Goal: Transaction & Acquisition: Book appointment/travel/reservation

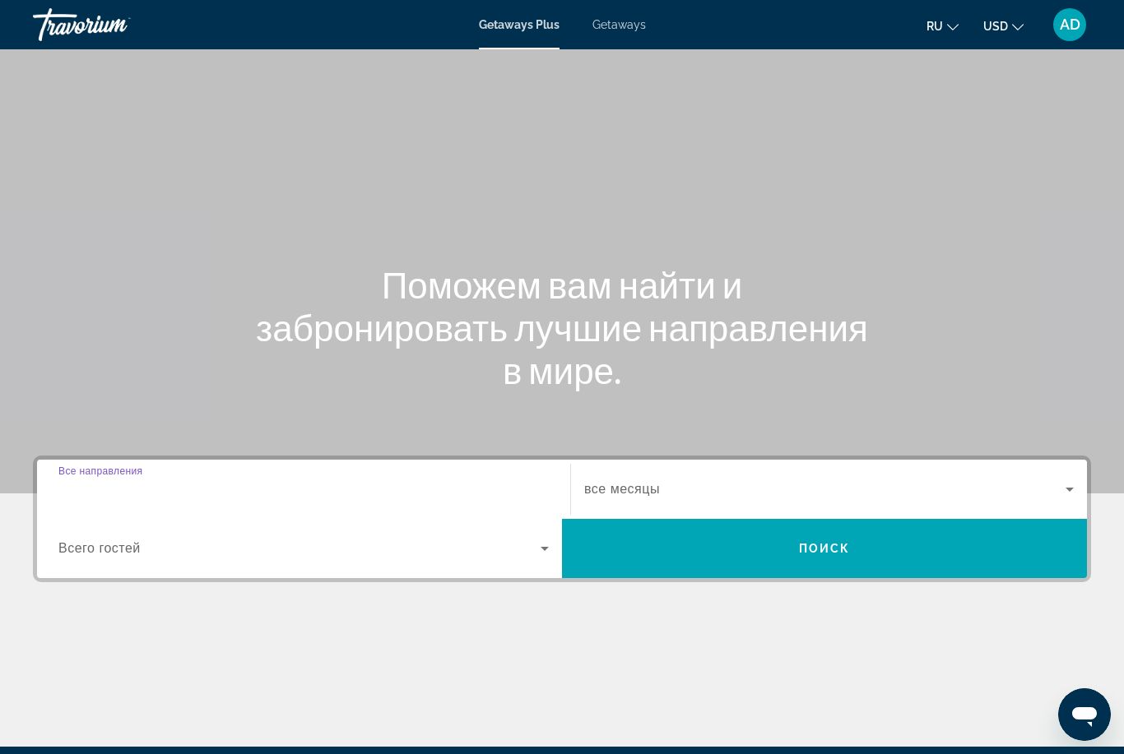
drag, startPoint x: 235, startPoint y: 493, endPoint x: 235, endPoint y: 299, distance: 194.1
click at [235, 493] on input "Destination Все направления" at bounding box center [303, 490] width 490 height 20
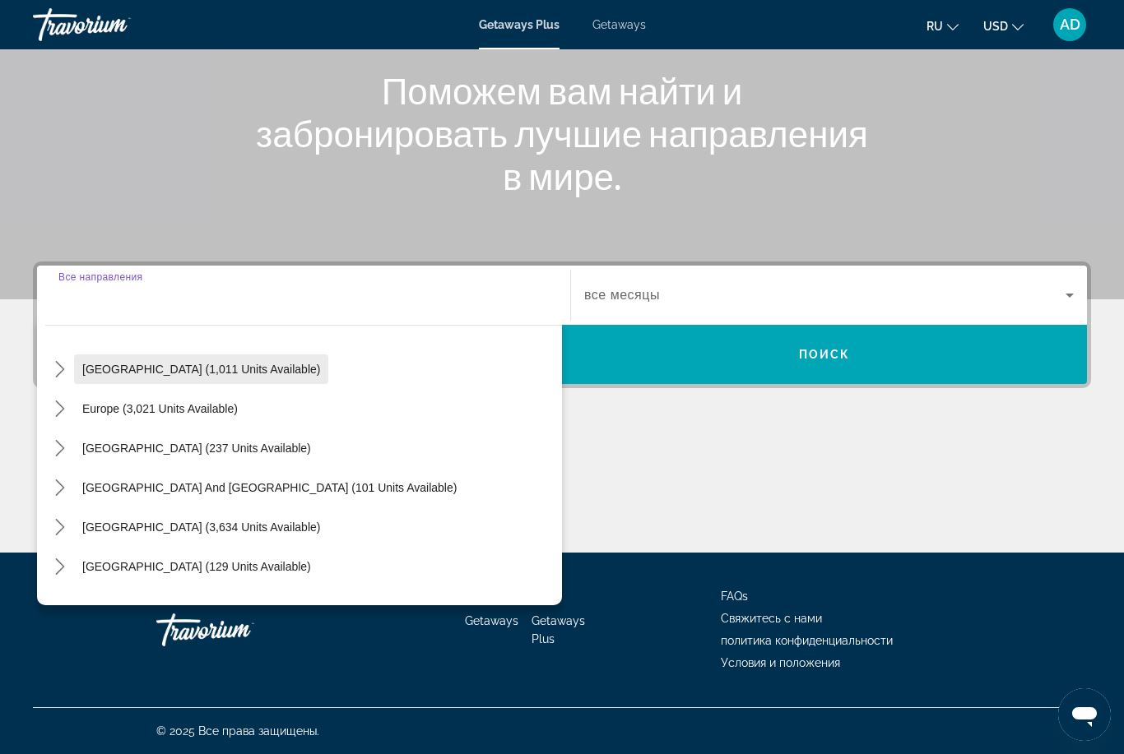
scroll to position [228, 0]
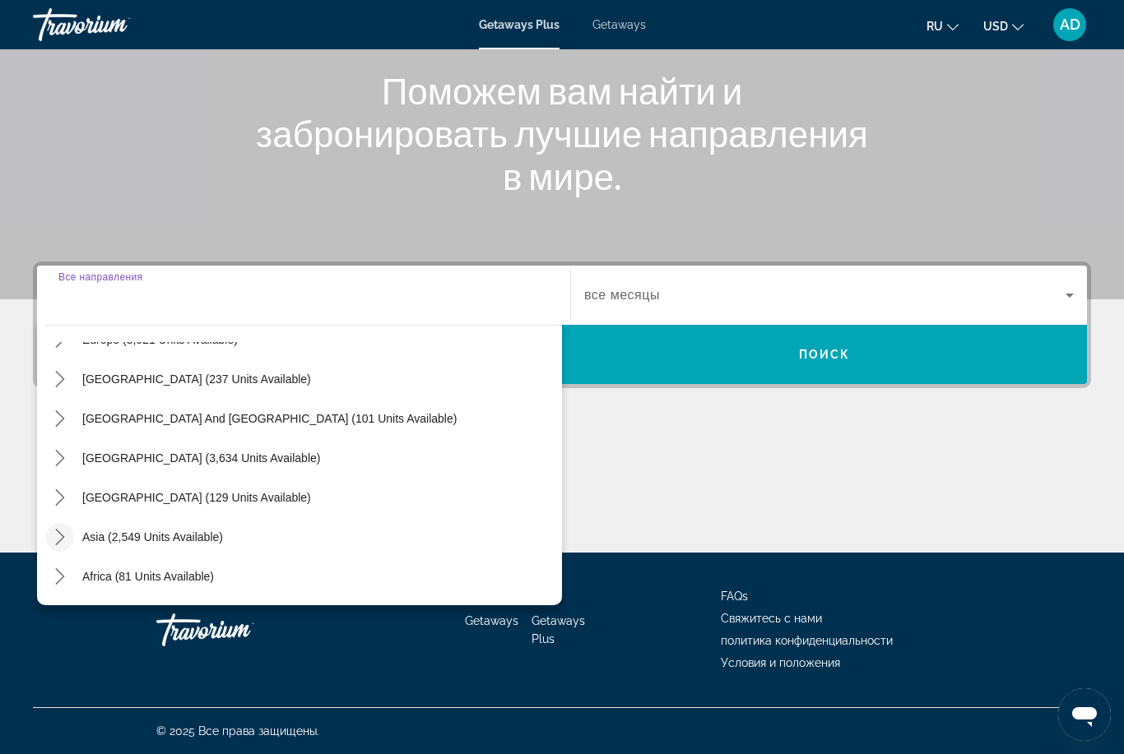
click at [64, 538] on icon "Toggle Asia (2,549 units available) submenu" at bounding box center [59, 537] width 9 height 16
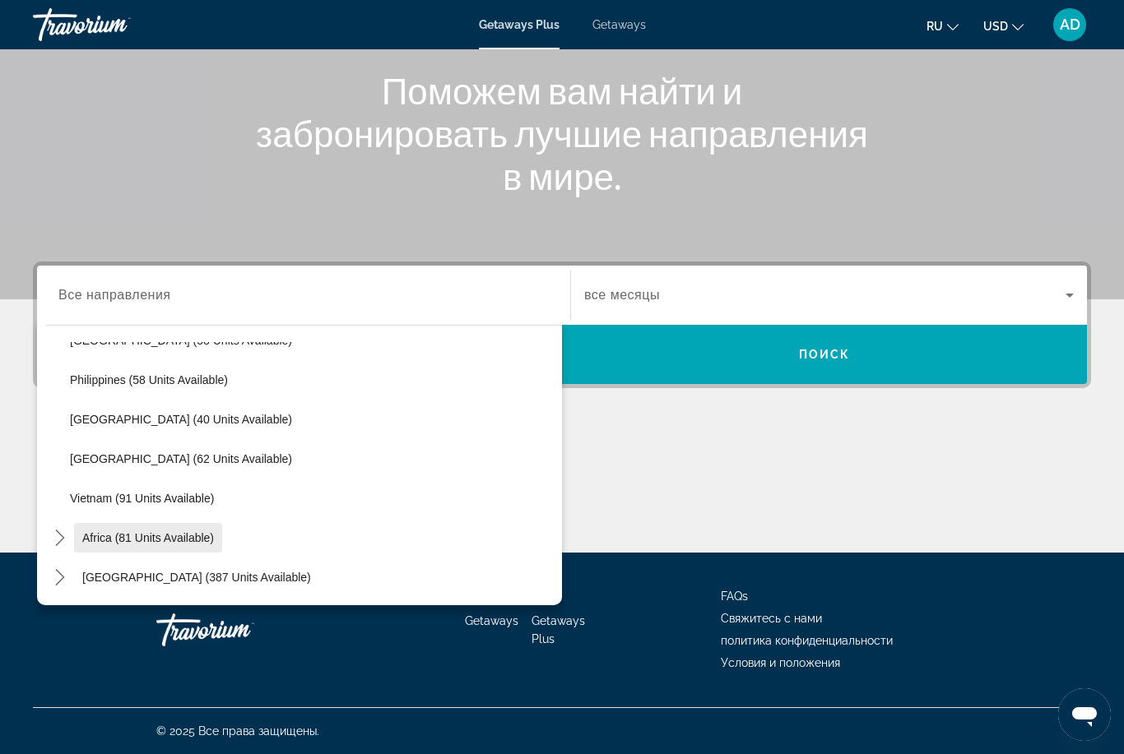
scroll to position [661, 0]
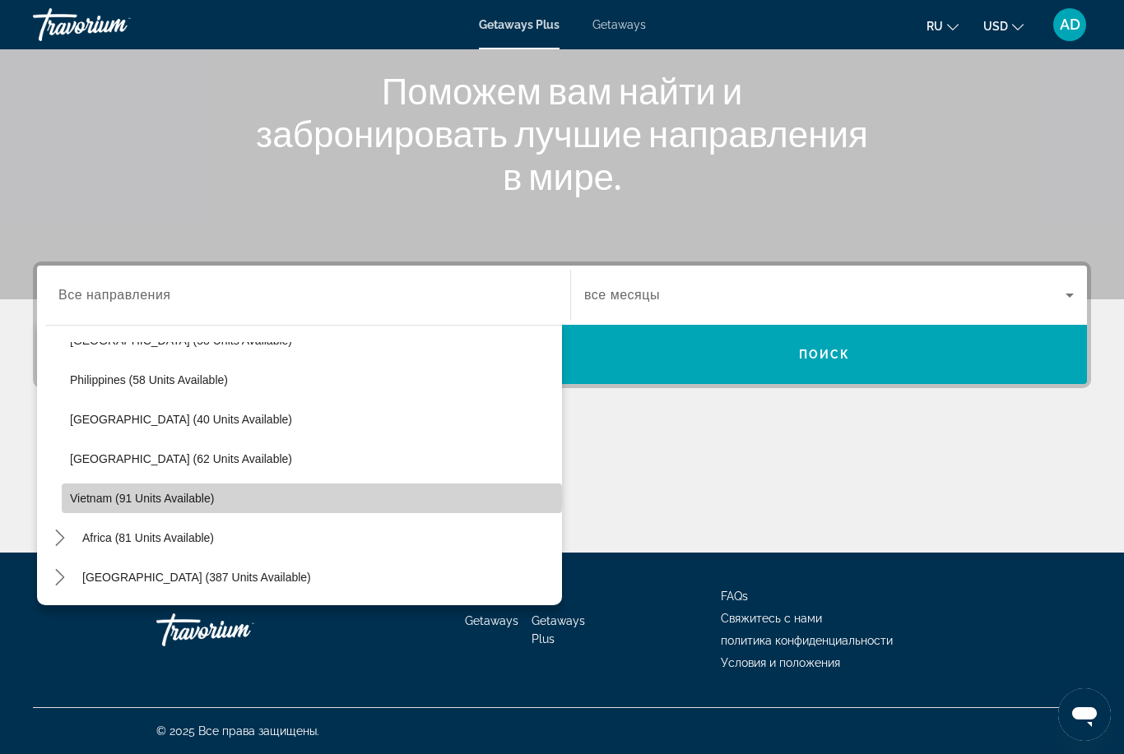
click at [118, 500] on span "Vietnam (91 units available)" at bounding box center [142, 498] width 144 height 13
type input "**********"
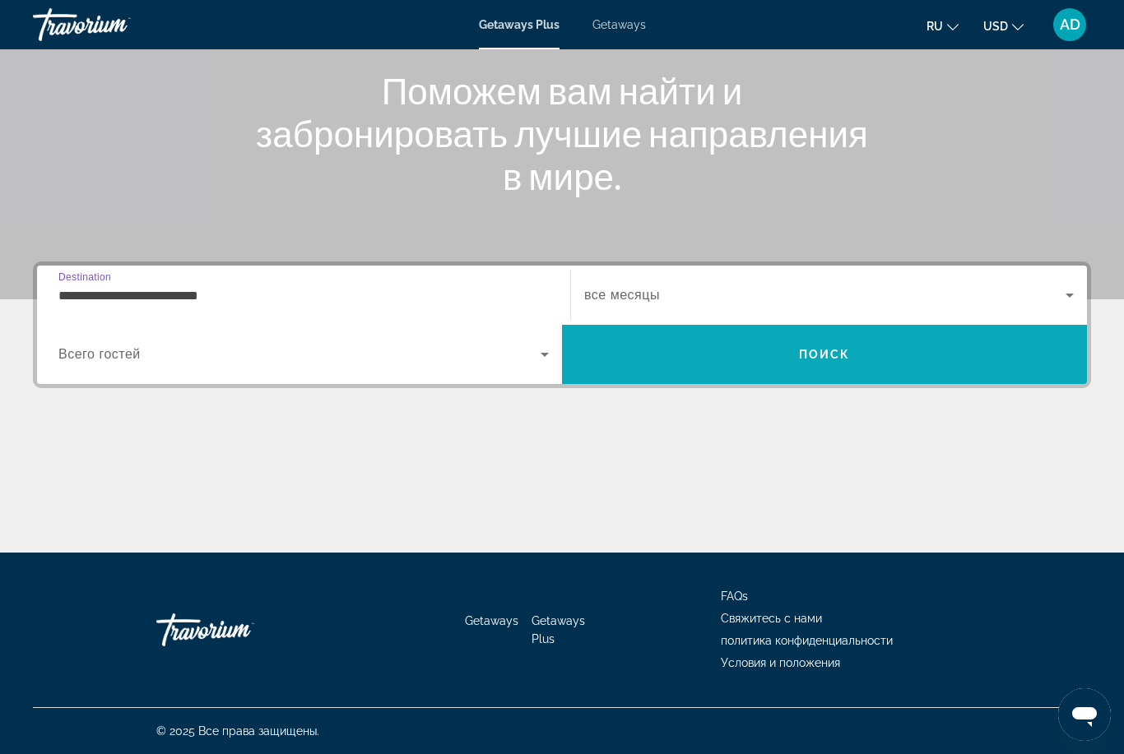
click at [738, 354] on span "Search" at bounding box center [824, 354] width 525 height 39
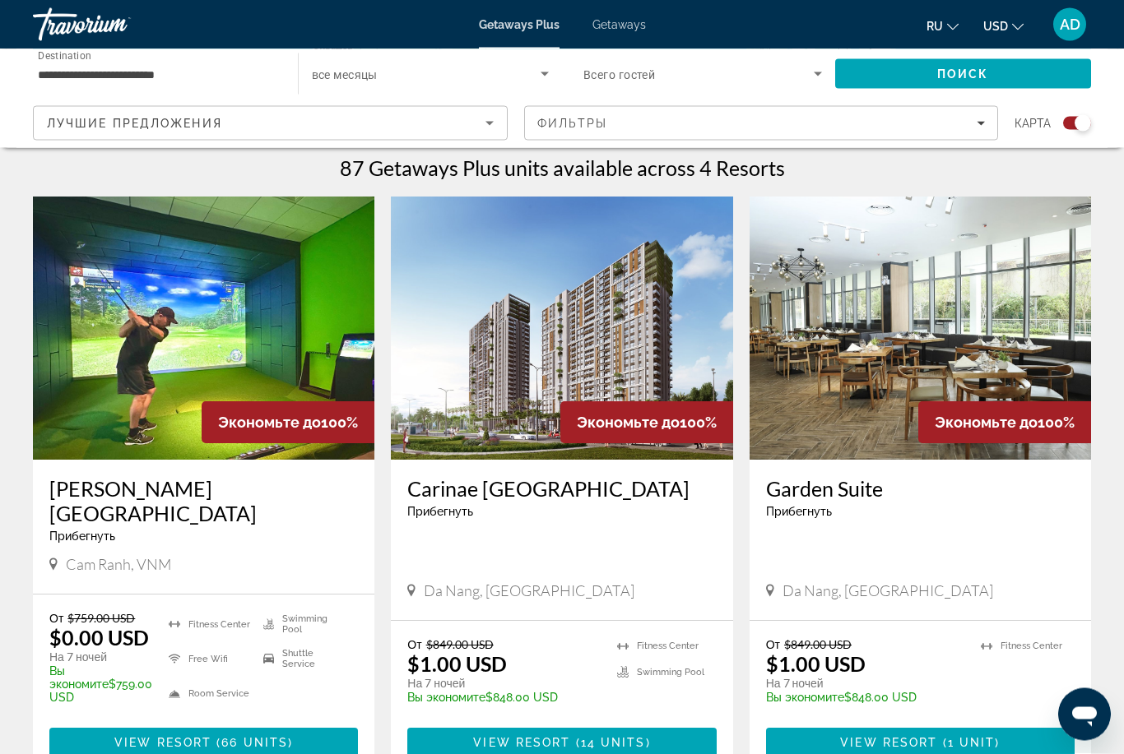
scroll to position [520, 0]
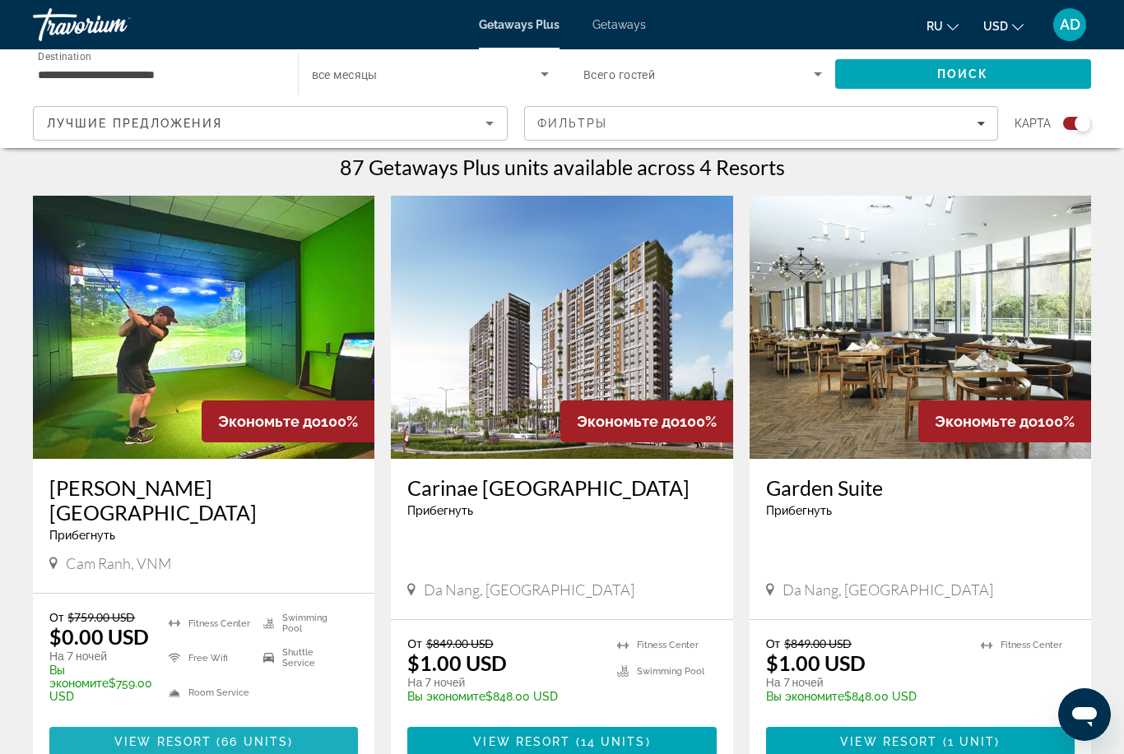
click at [178, 735] on span "View Resort" at bounding box center [162, 741] width 97 height 13
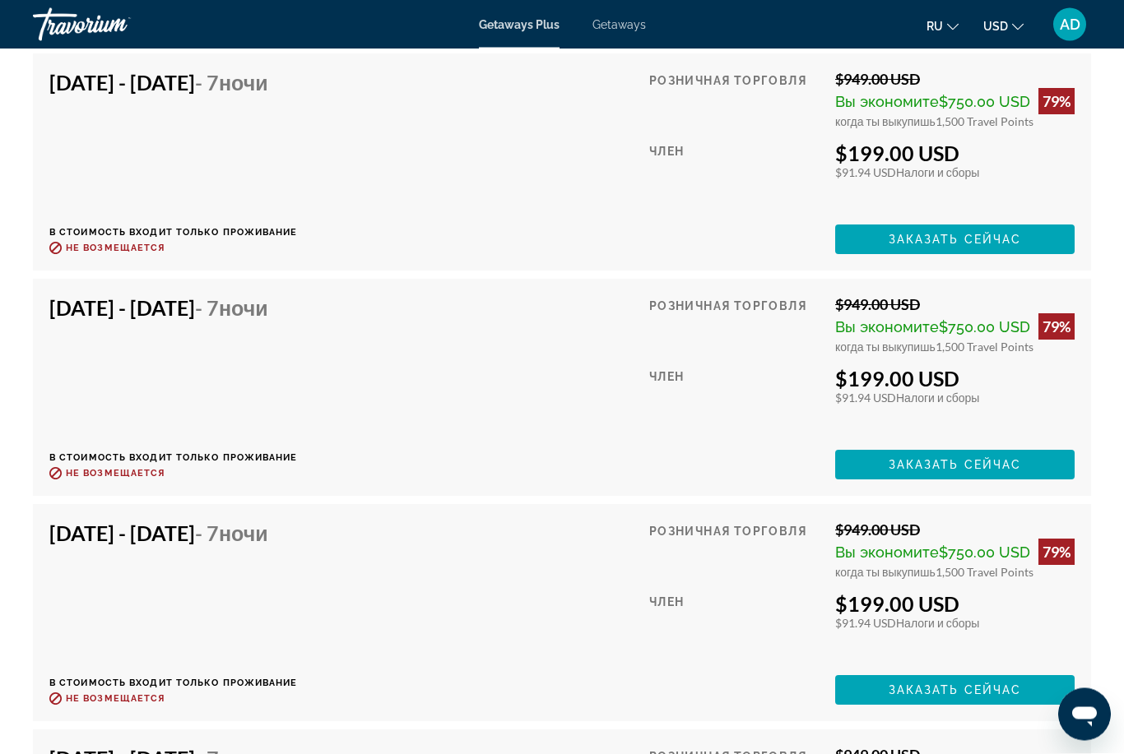
scroll to position [3665, 0]
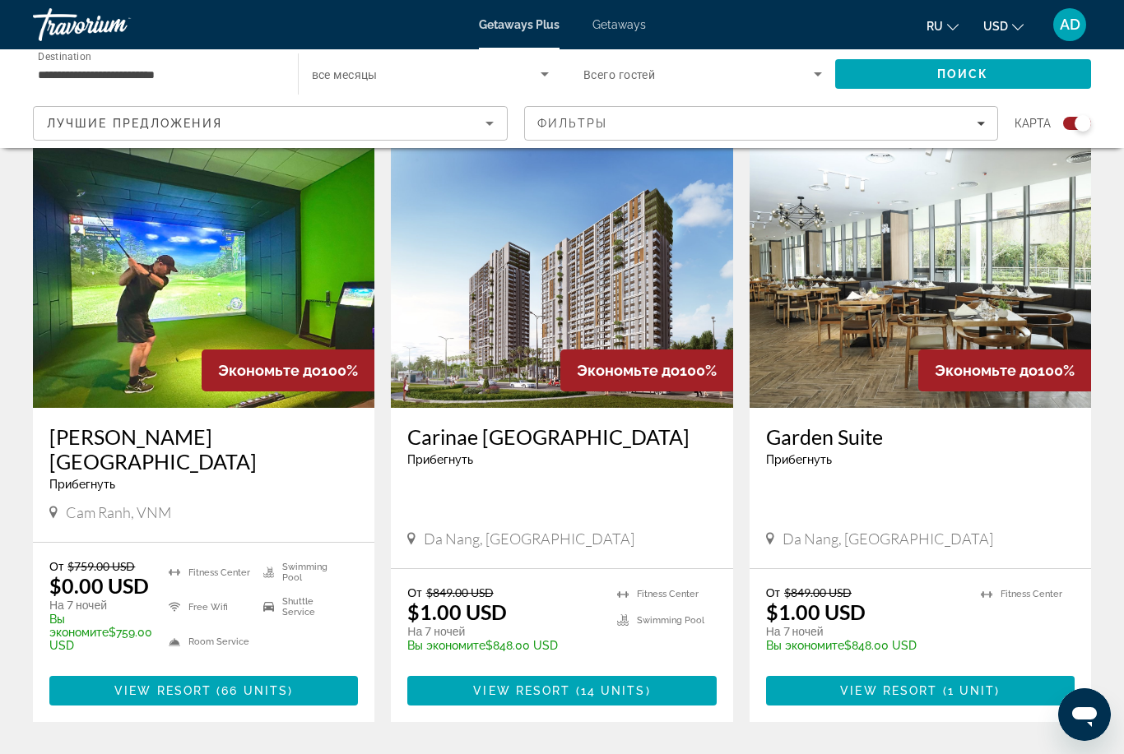
scroll to position [541, 0]
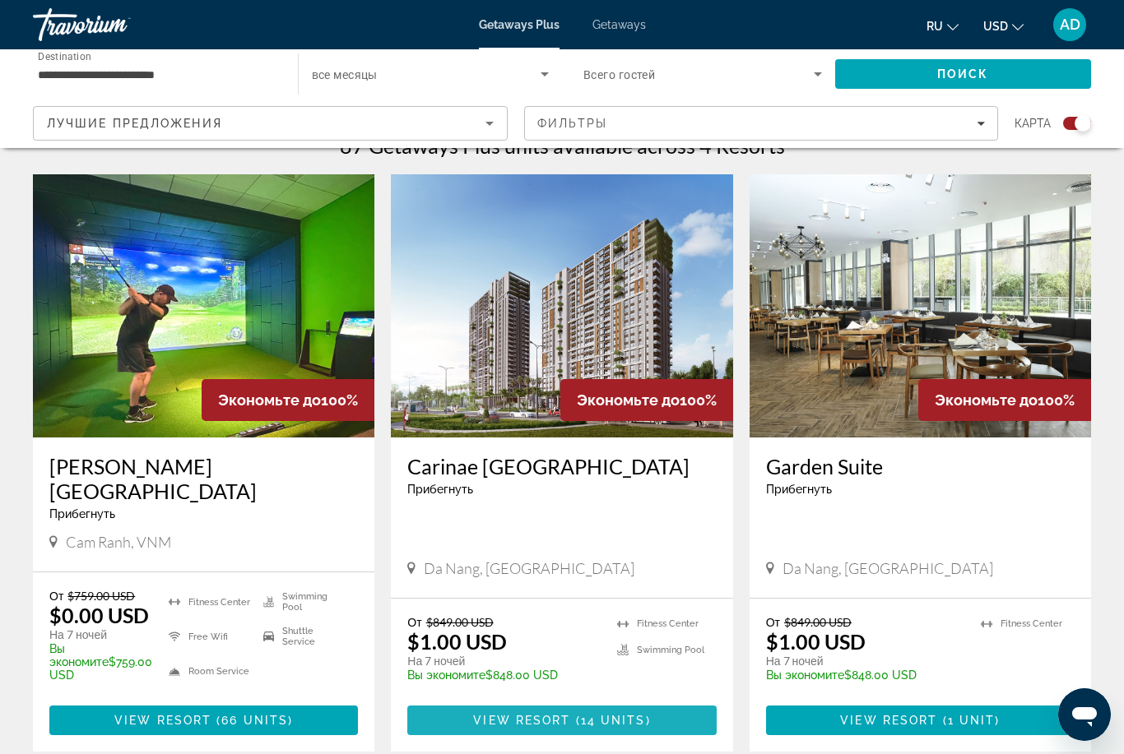
click at [570, 720] on span "Main content" at bounding box center [561, 720] width 308 height 39
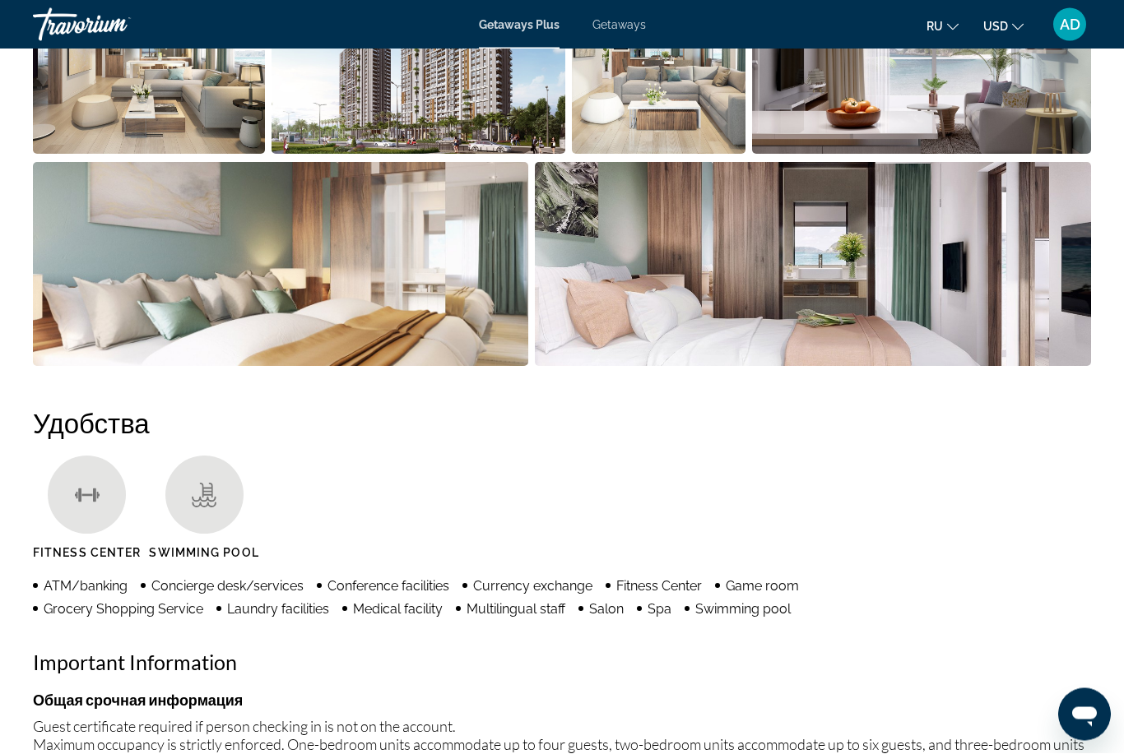
scroll to position [963, 0]
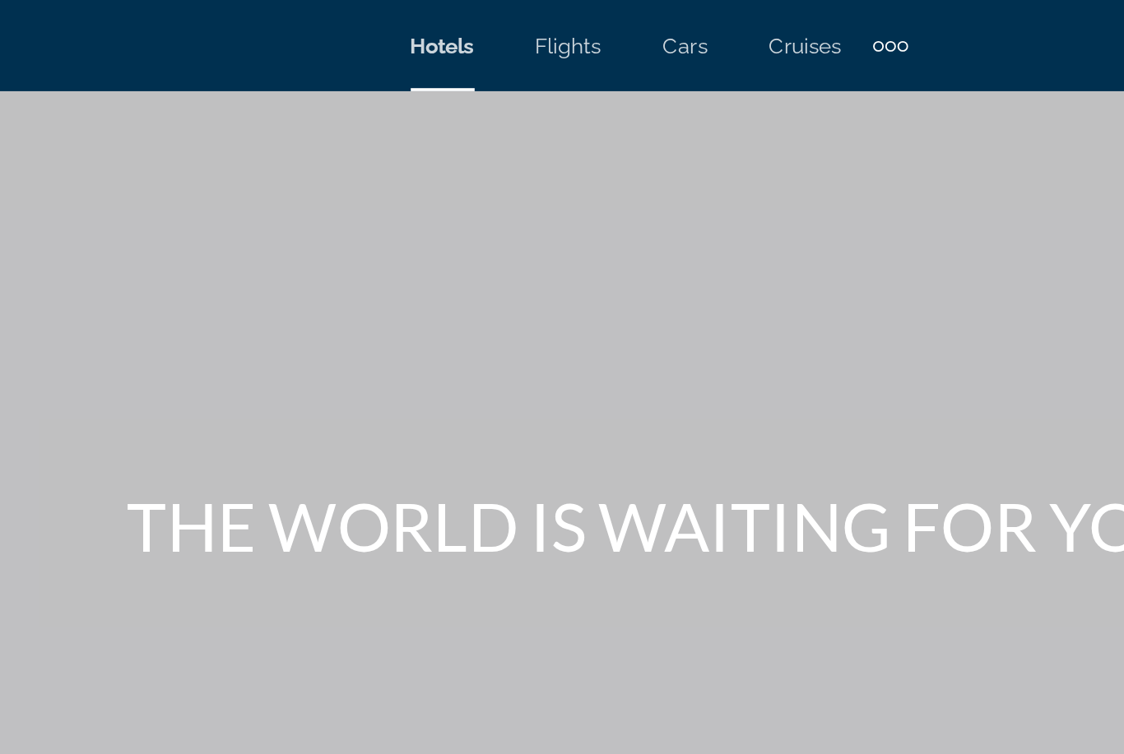
click at [678, 28] on div "Extra navigation items" at bounding box center [687, 24] width 19 height 25
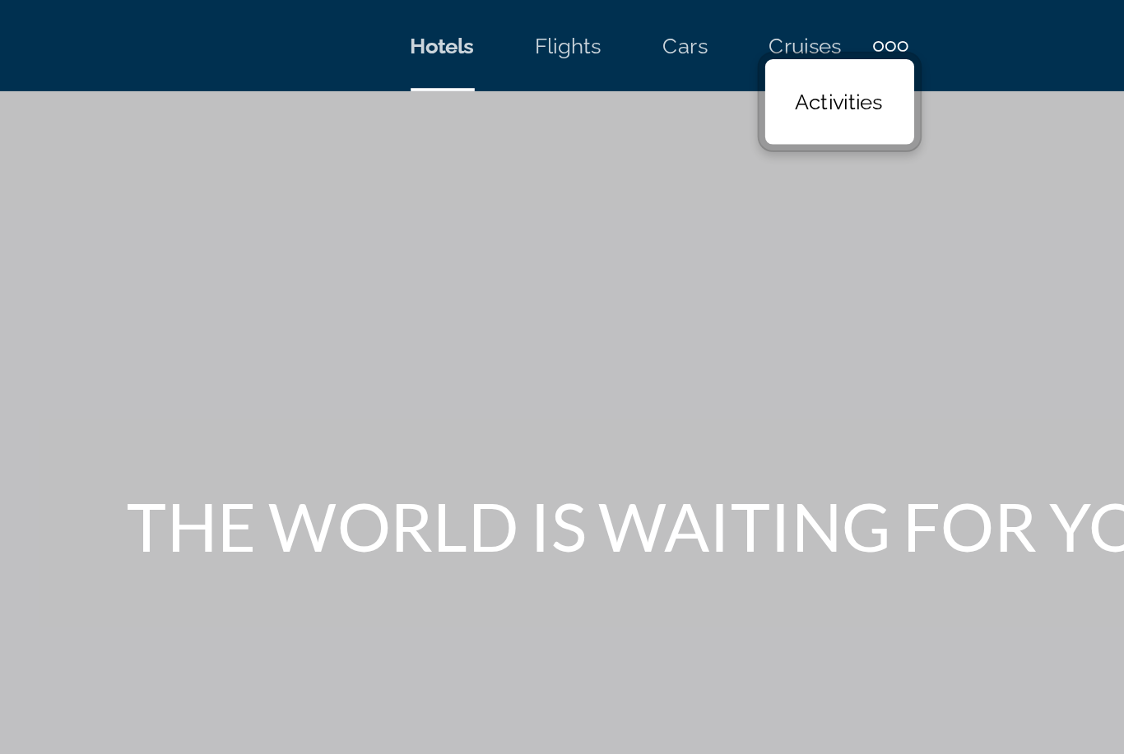
click at [678, 22] on div "Extra navigation items" at bounding box center [681, 25] width 6 height 6
click at [447, 165] on div "Main content" at bounding box center [562, 246] width 1124 height 493
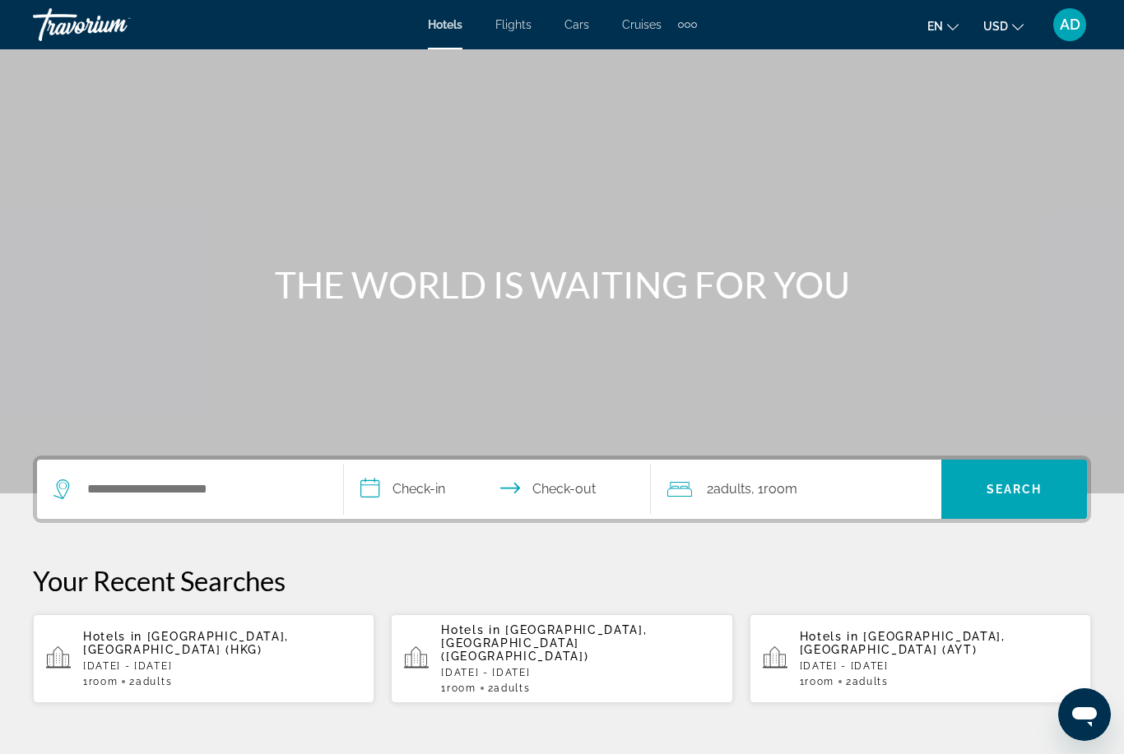
click at [177, 472] on div "Search widget" at bounding box center [189, 489] width 273 height 59
click at [930, 30] on span "en" at bounding box center [935, 26] width 16 height 13
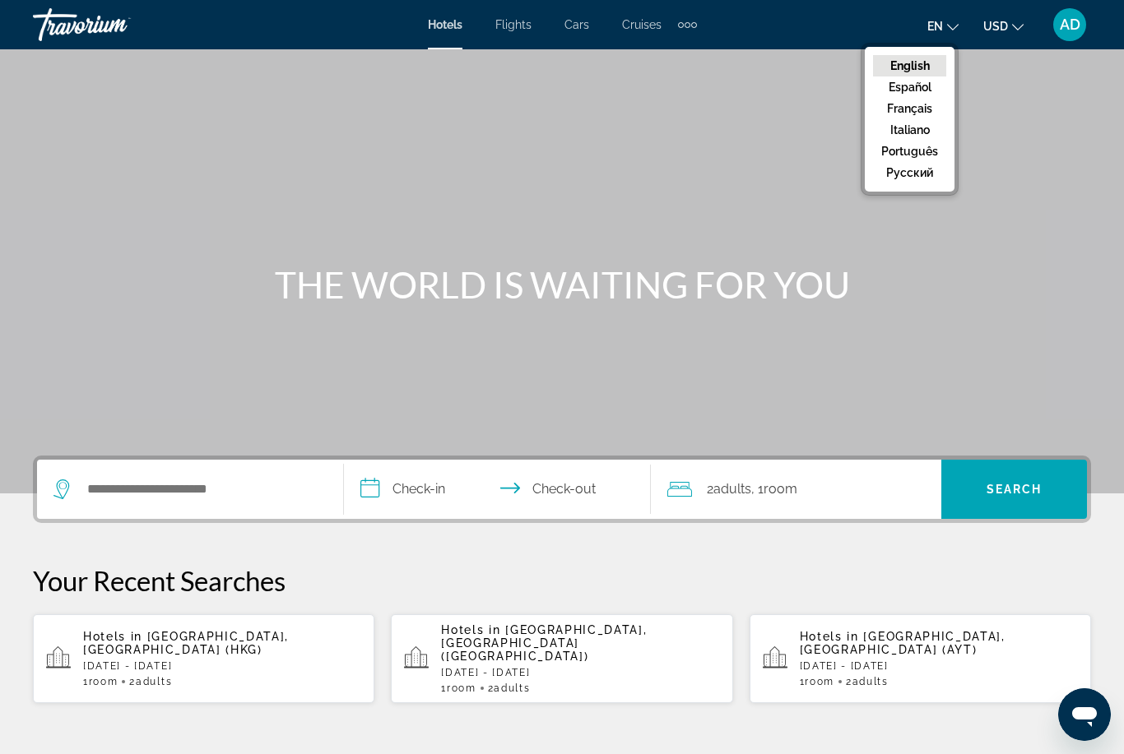
click at [907, 171] on button "русский" at bounding box center [909, 172] width 73 height 21
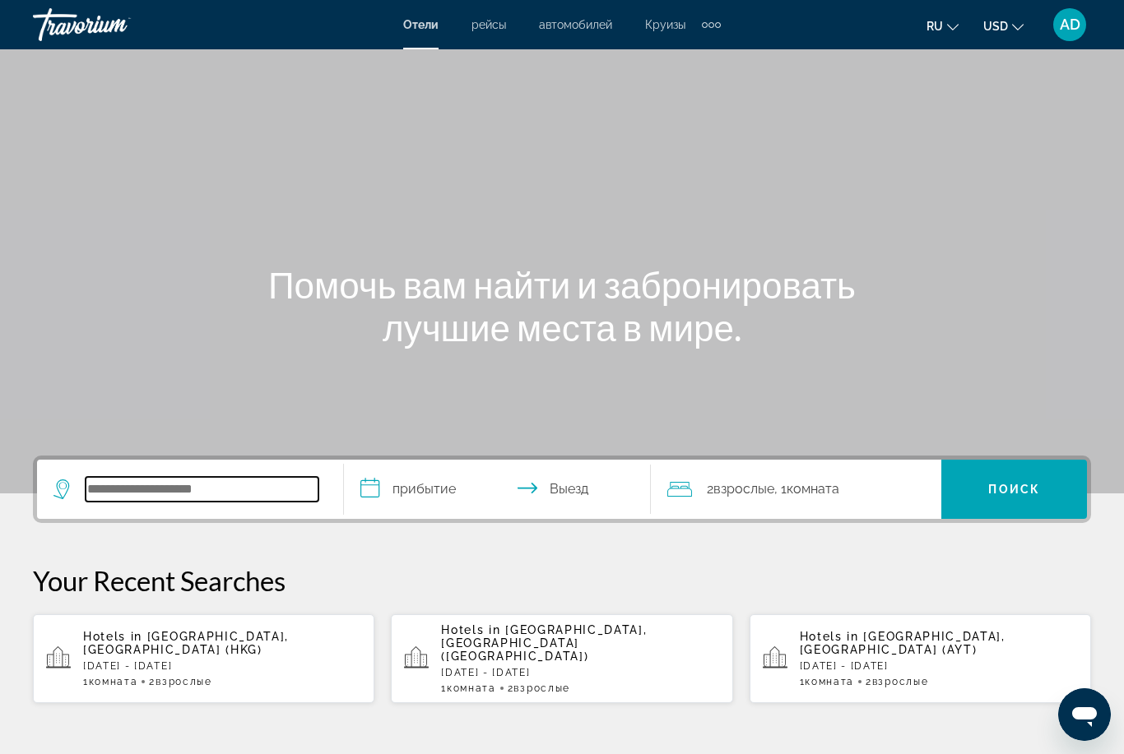
drag, startPoint x: 131, startPoint y: 479, endPoint x: 131, endPoint y: 488, distance: 9.0
click at [131, 479] on input "Search hotel destination" at bounding box center [202, 489] width 233 height 25
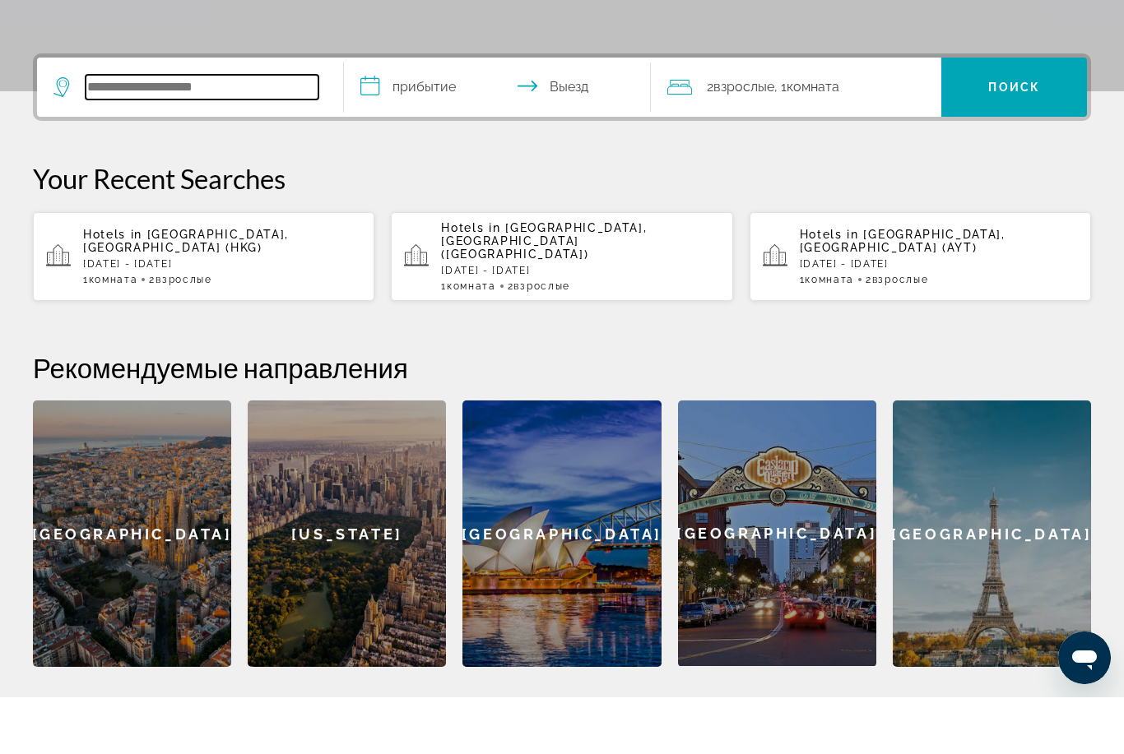
scroll to position [402, 0]
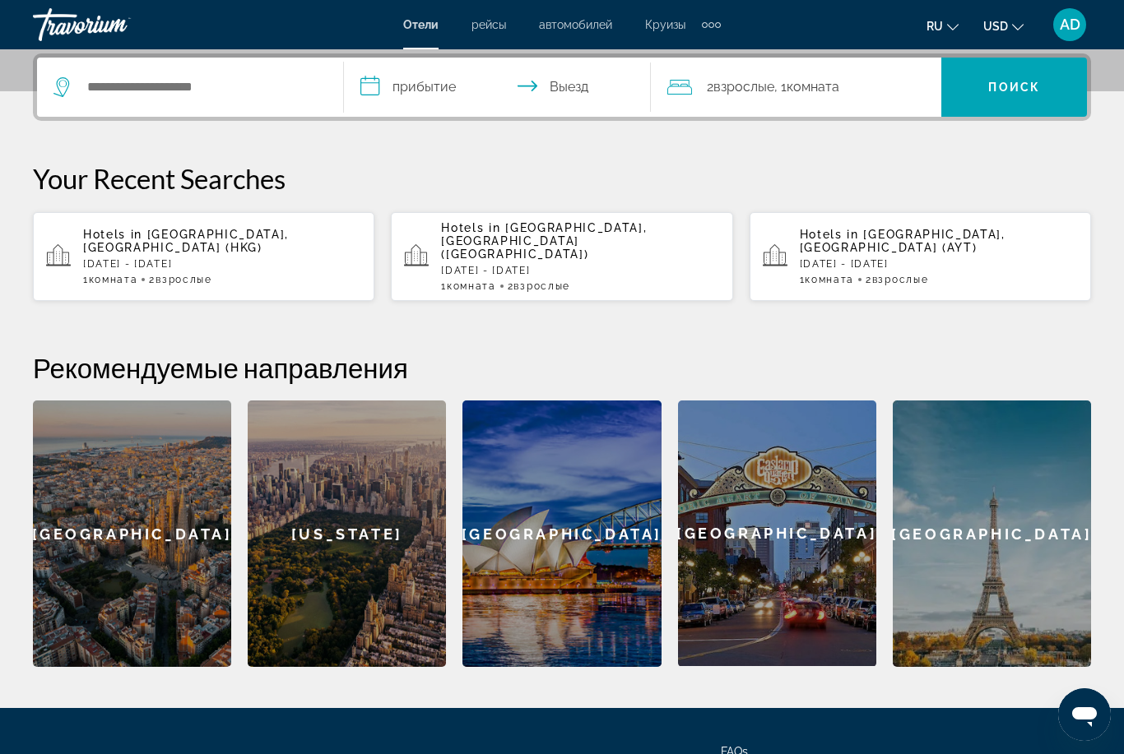
click at [535, 153] on div "**********" at bounding box center [562, 360] width 1124 height 614
click at [166, 78] on input "Search hotel destination" at bounding box center [202, 87] width 233 height 25
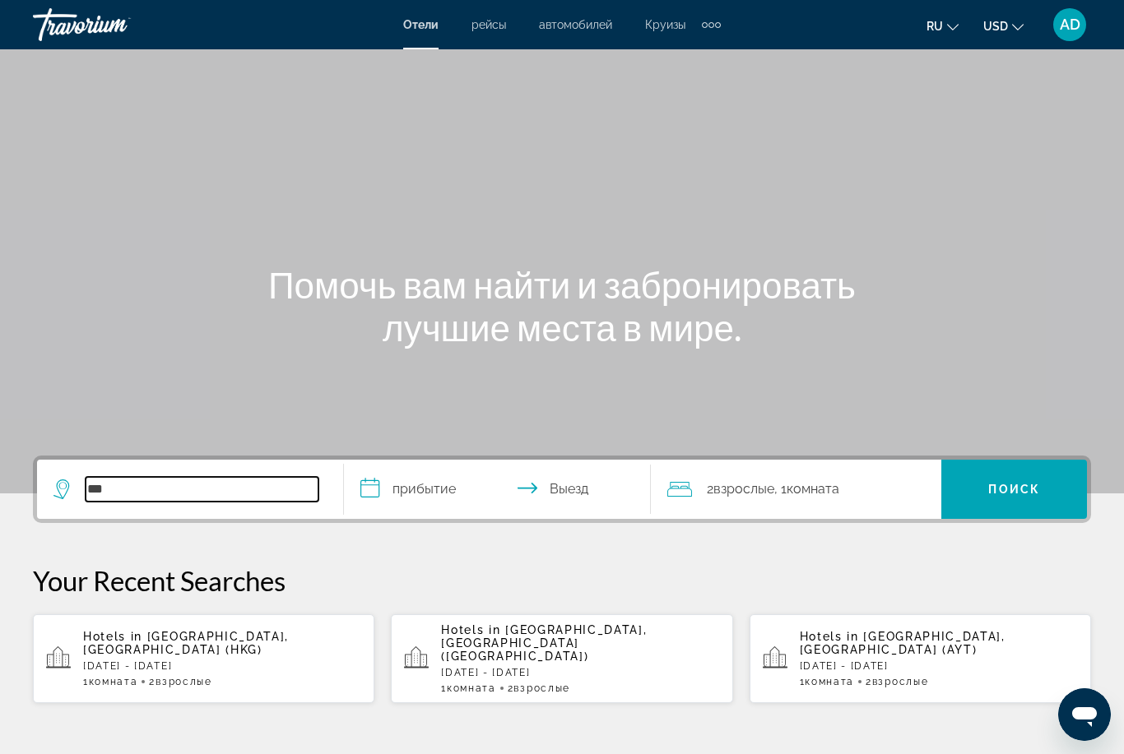
scroll to position [0, 0]
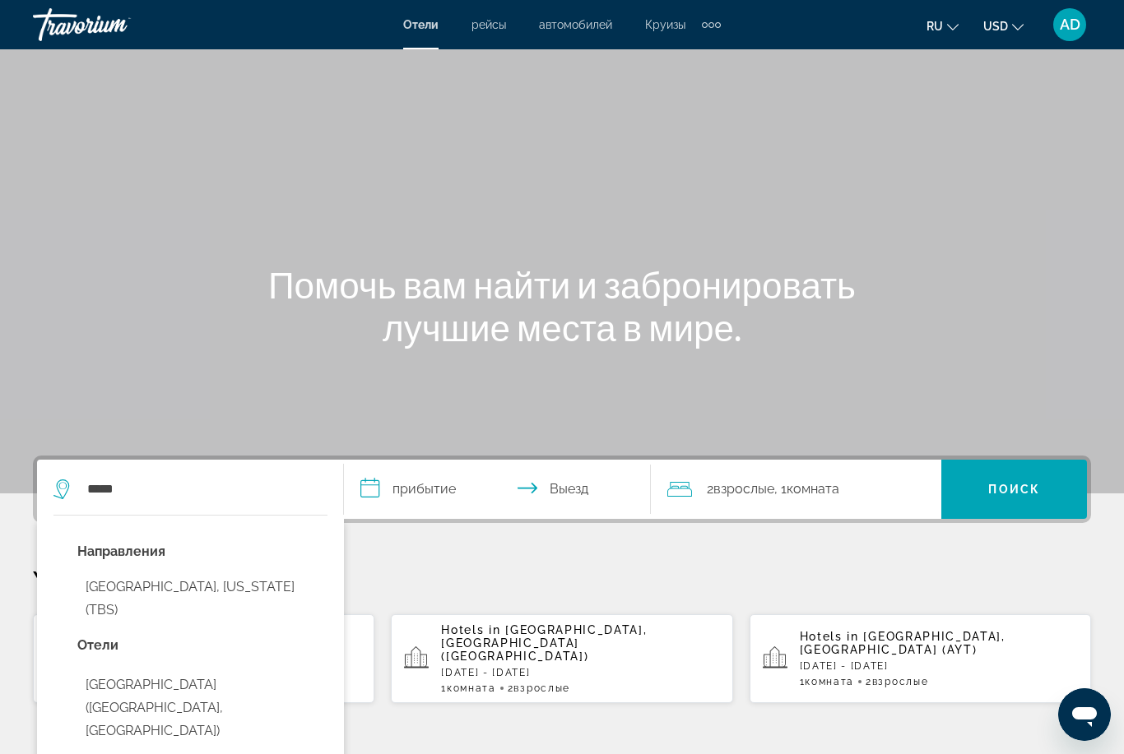
drag, startPoint x: 810, startPoint y: 429, endPoint x: -1, endPoint y: -1, distance: 917.6
click at [0, 0] on html "Перейти к основному содержанию Отели рейсы автомобилей Круизы деятельность Отел…" at bounding box center [562, 377] width 1124 height 754
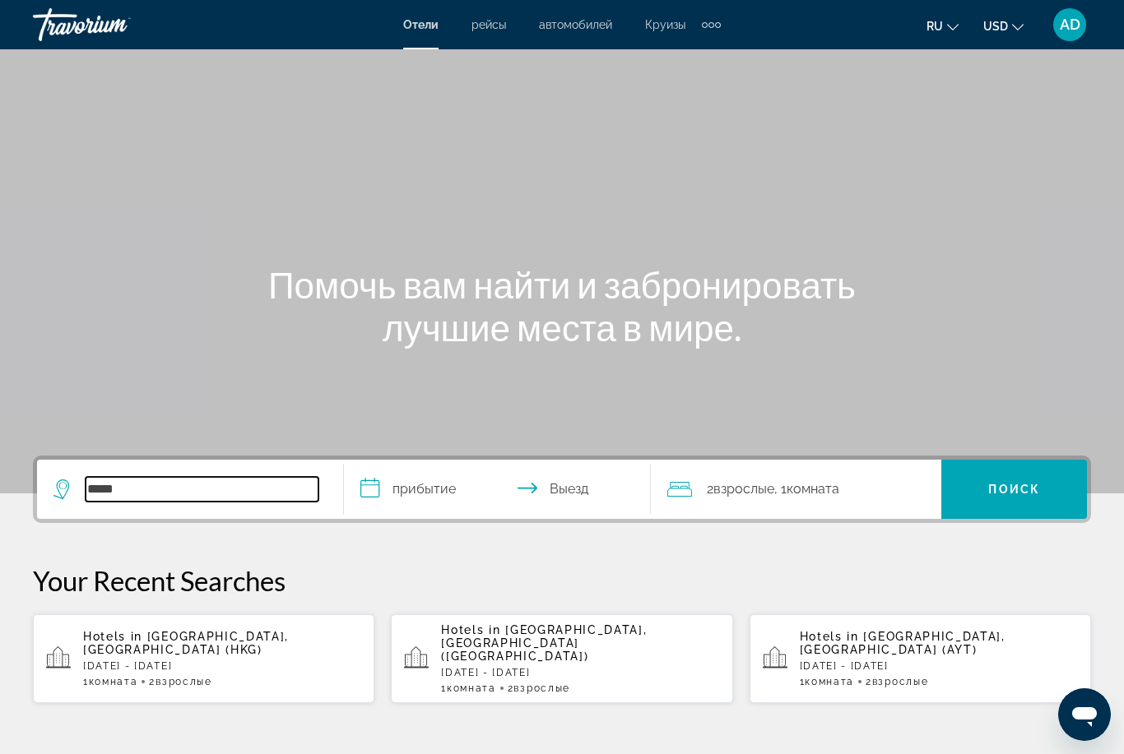
drag, startPoint x: 179, startPoint y: 489, endPoint x: 179, endPoint y: 86, distance: 402.2
click at [179, 489] on input "*****" at bounding box center [202, 489] width 233 height 25
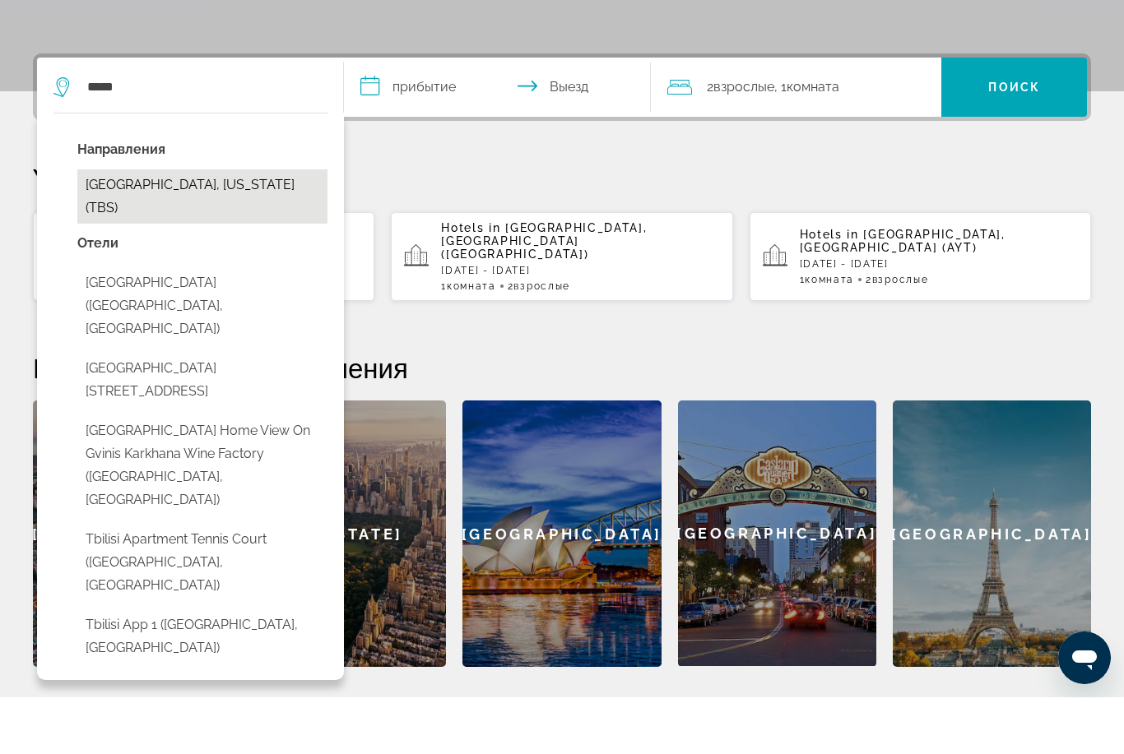
click at [112, 226] on button "[GEOGRAPHIC_DATA], [US_STATE] (TBS)" at bounding box center [202, 253] width 250 height 54
type input "**********"
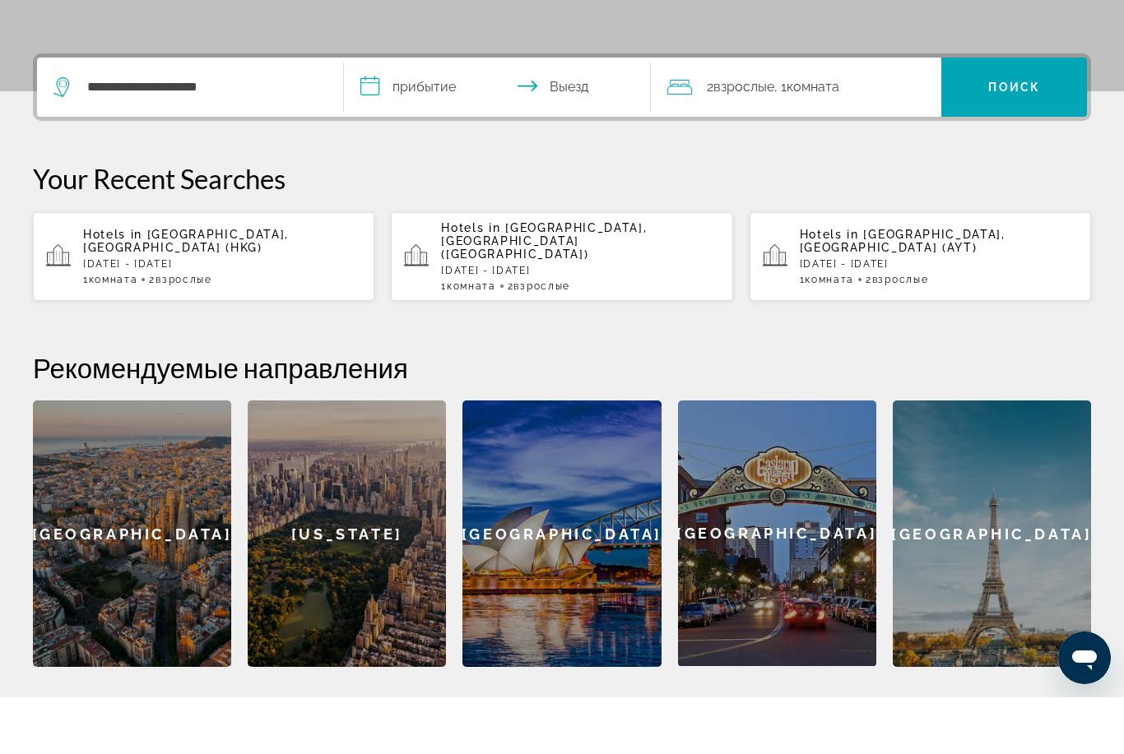
click at [401, 114] on input "**********" at bounding box center [500, 146] width 313 height 64
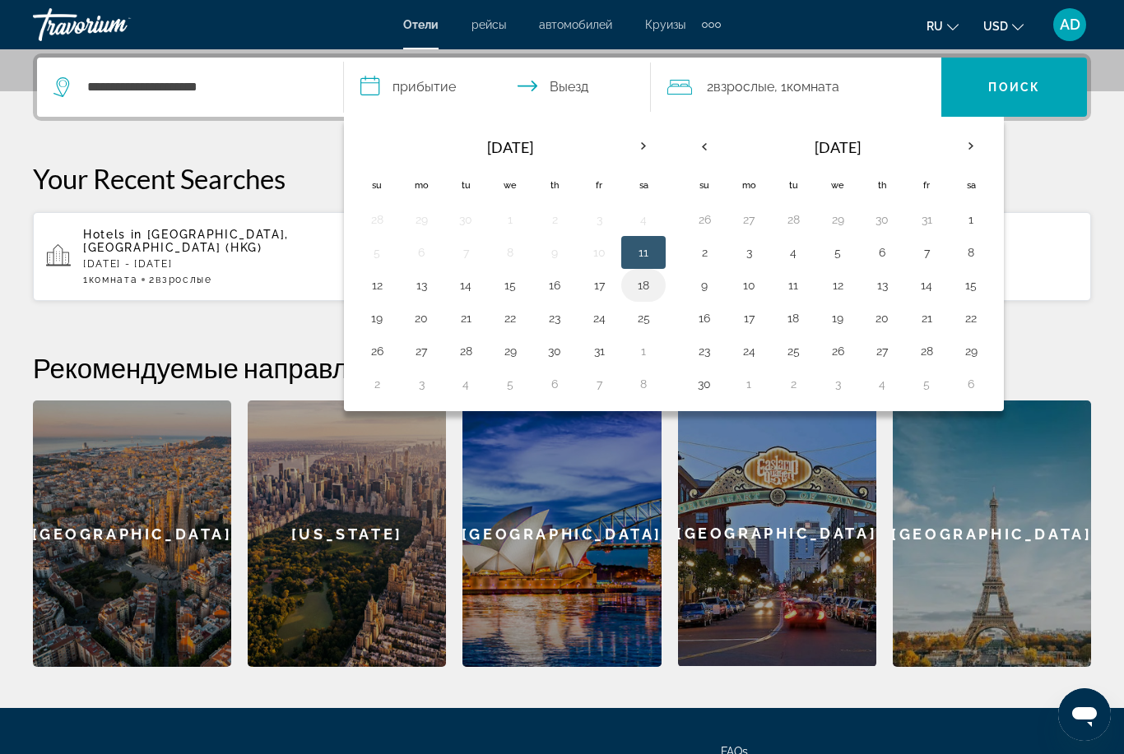
click at [647, 292] on button "18" at bounding box center [643, 285] width 26 height 23
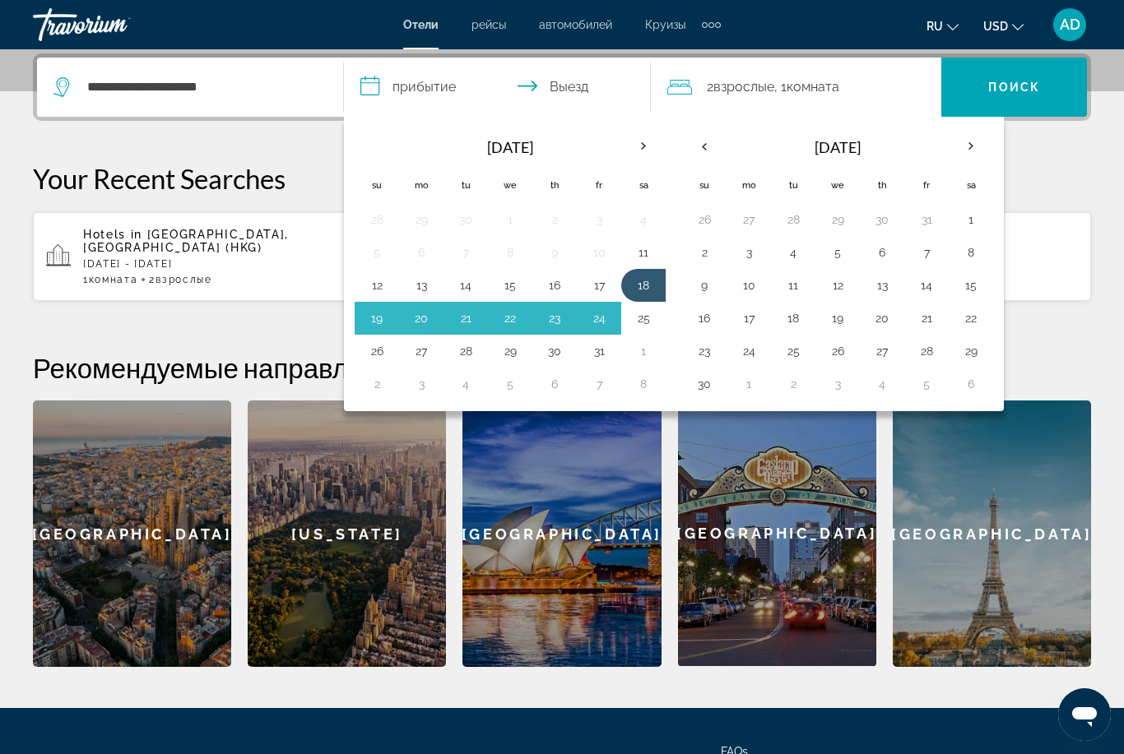
click at [653, 322] on button "25" at bounding box center [643, 318] width 26 height 23
type input "**********"
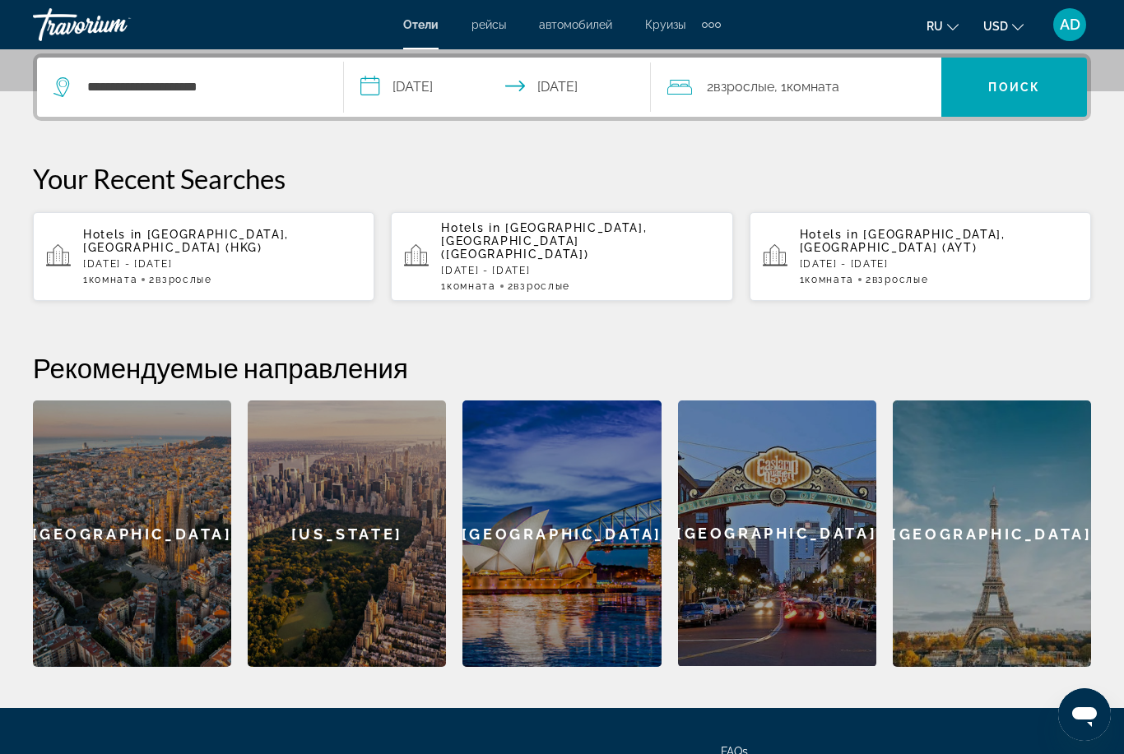
click at [786, 100] on div "2 Взрослый Взрослые , 1 Комната номера" at bounding box center [804, 87] width 274 height 59
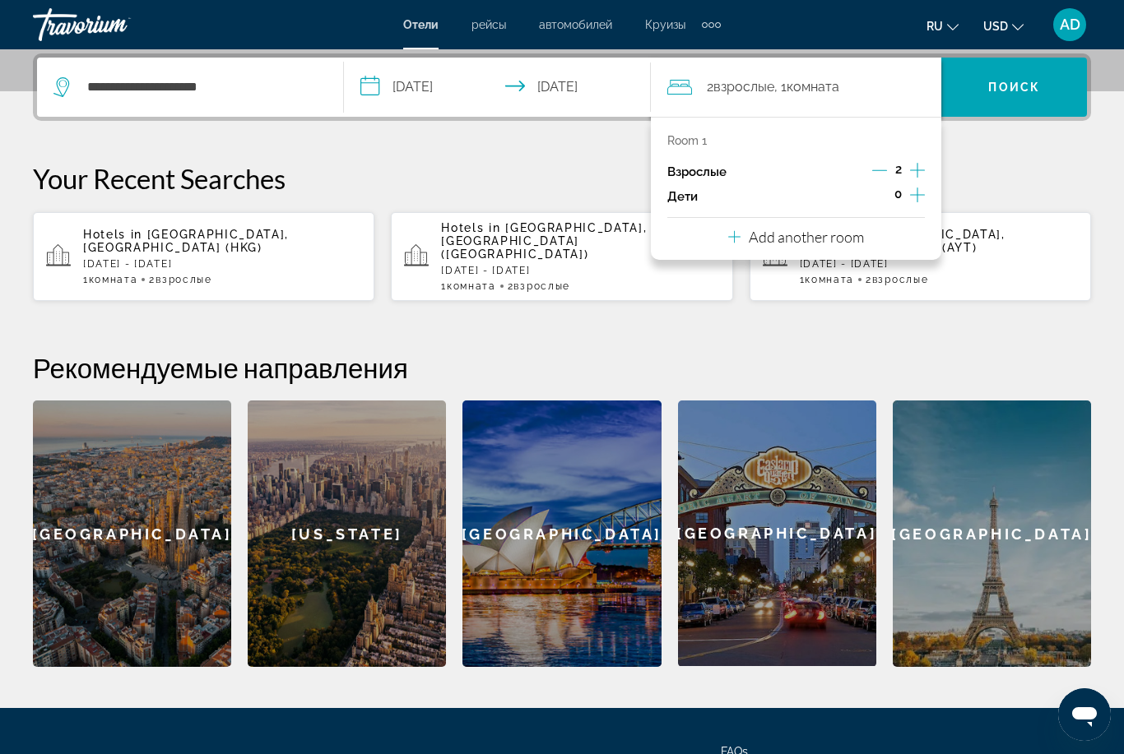
click at [773, 230] on p "Add another room" at bounding box center [805, 237] width 115 height 18
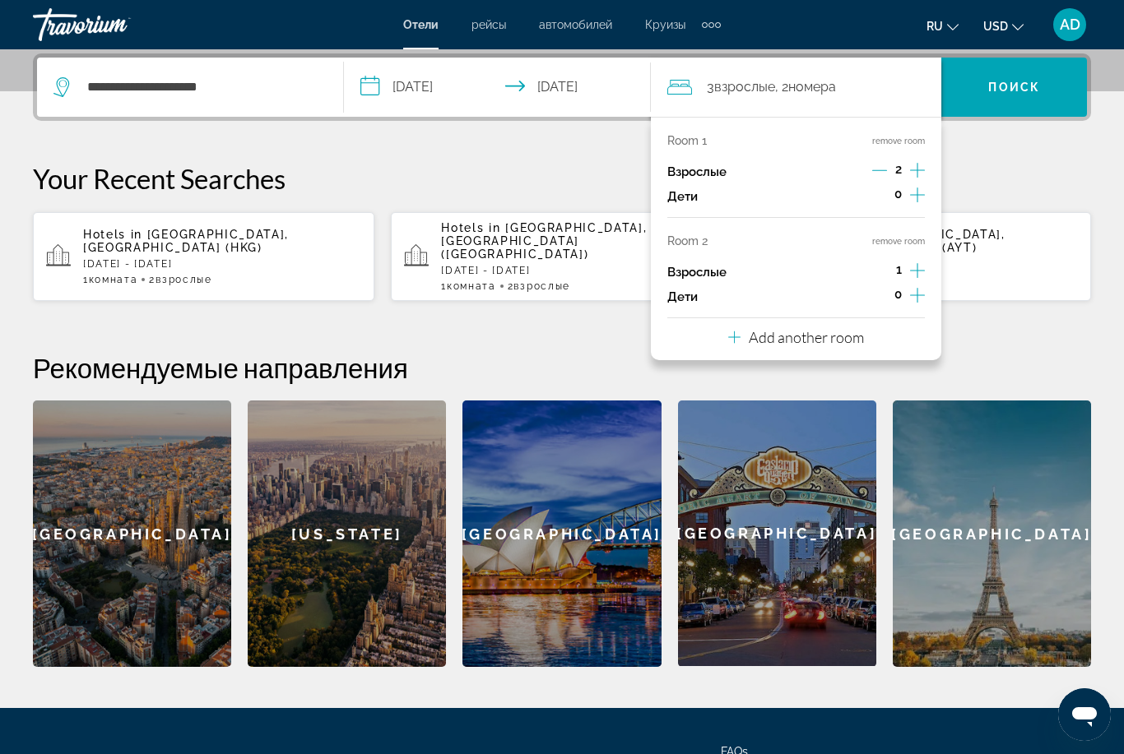
click at [754, 334] on p "Add another room" at bounding box center [805, 337] width 115 height 18
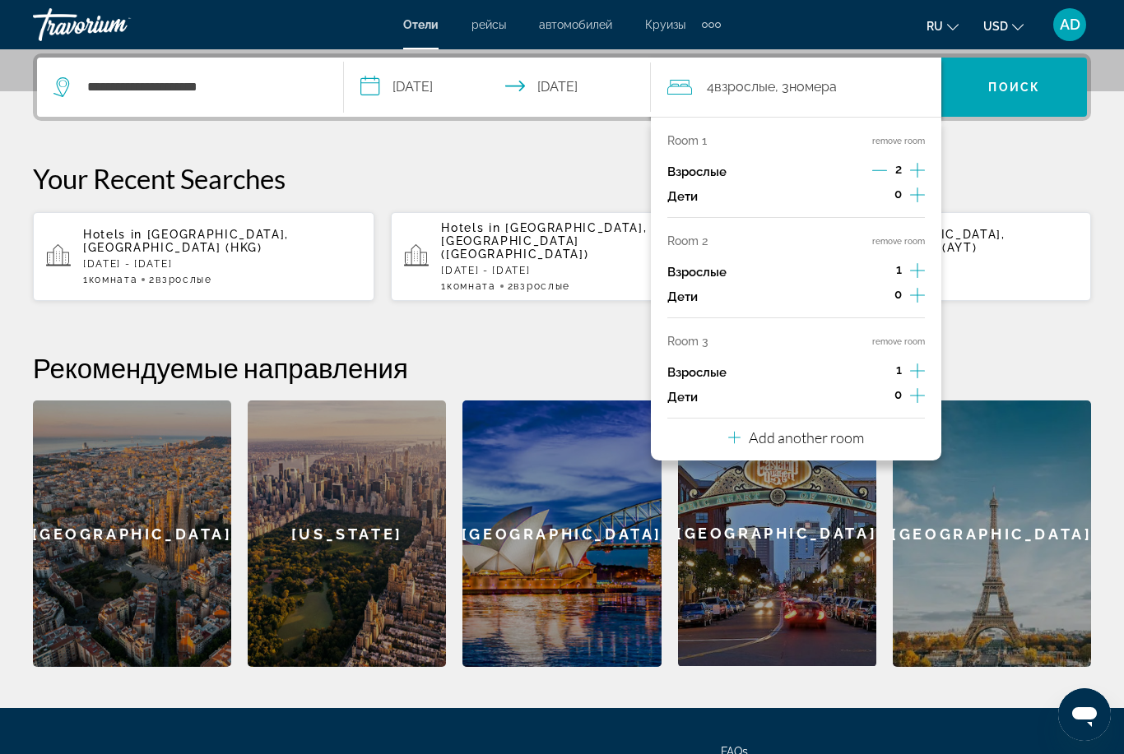
click at [799, 431] on p "Add another room" at bounding box center [805, 438] width 115 height 18
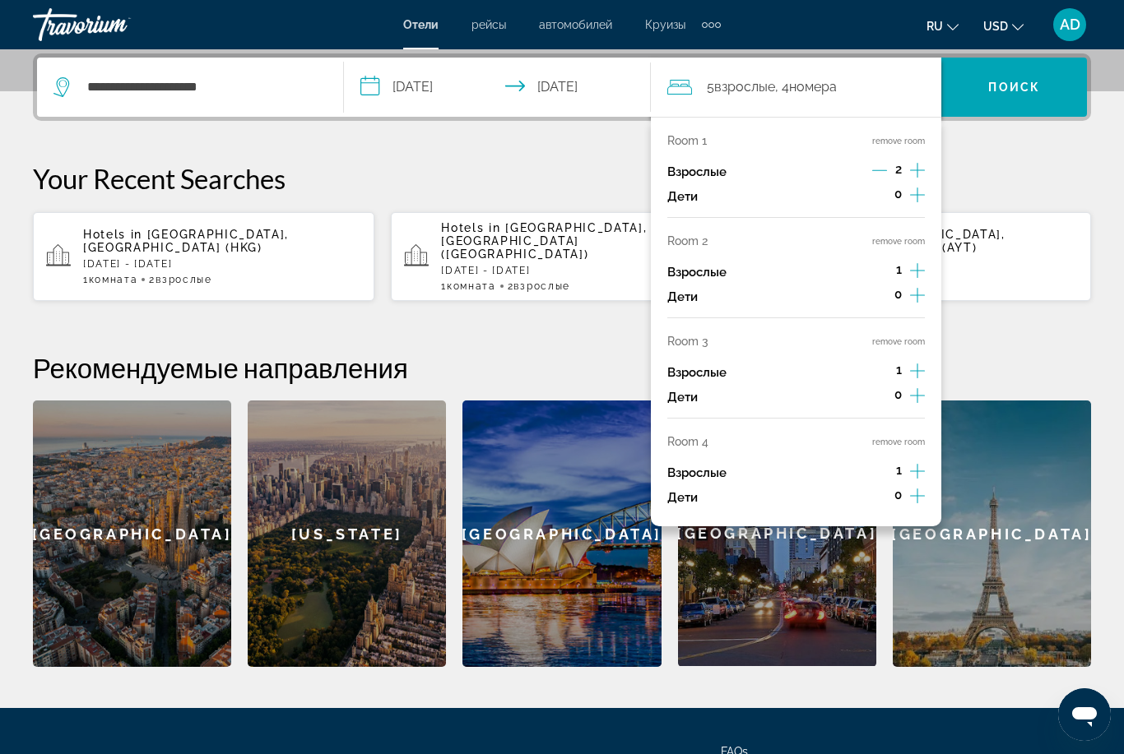
click at [917, 464] on icon "Increment adults" at bounding box center [917, 471] width 15 height 15
click at [915, 361] on icon "Increment adults" at bounding box center [917, 371] width 15 height 20
click at [915, 265] on icon "Increment adults" at bounding box center [917, 271] width 15 height 20
click at [908, 244] on div "Room 2 remove room Взрослые 2 Дети 0" at bounding box center [795, 276] width 257 height 84
click at [908, 241] on button "remove room" at bounding box center [898, 241] width 53 height 11
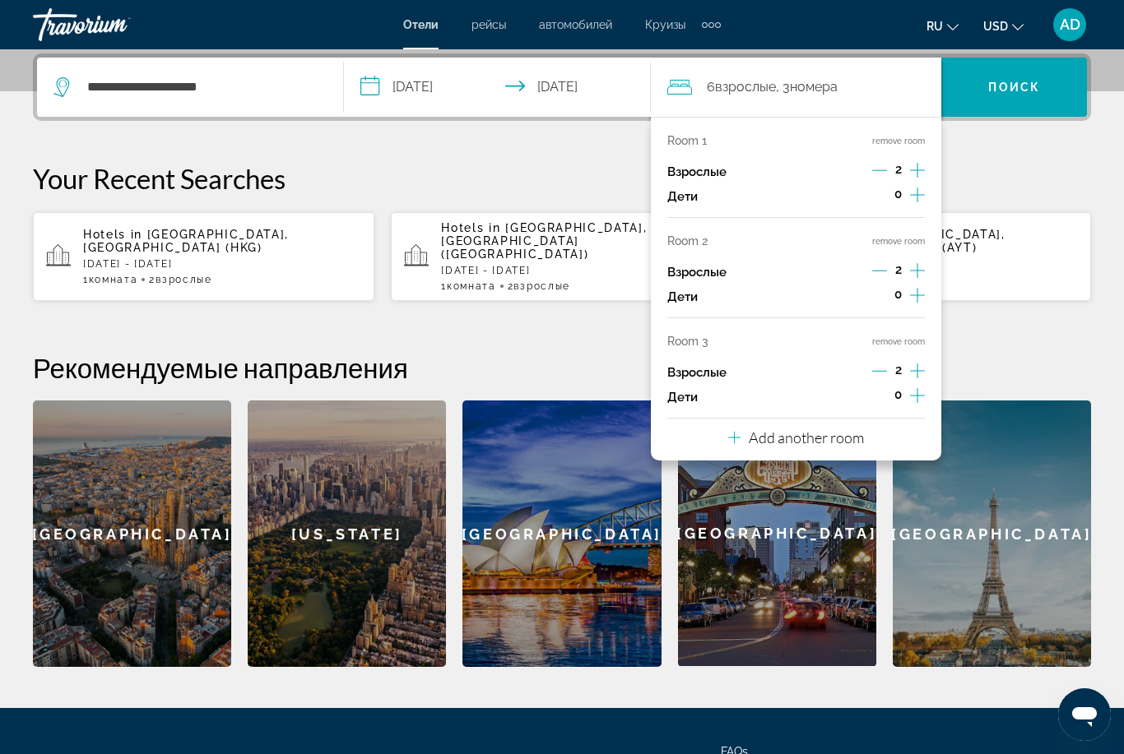
click at [907, 239] on button "remove room" at bounding box center [898, 241] width 53 height 11
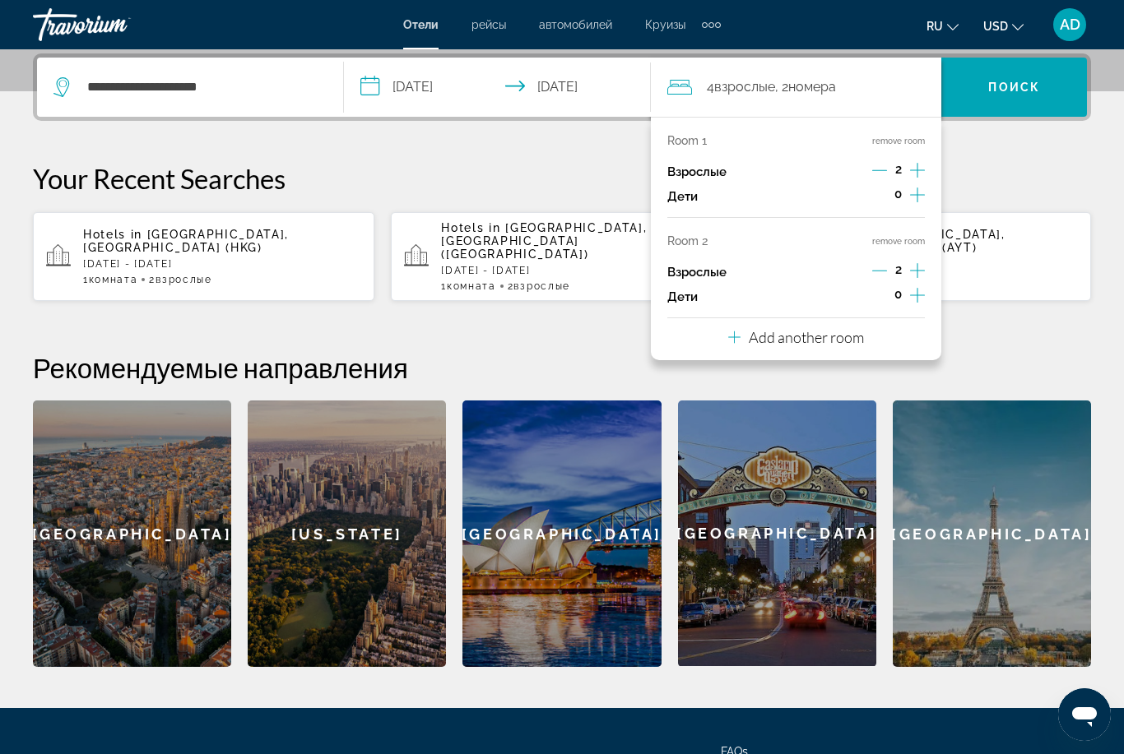
click at [907, 239] on button "remove room" at bounding box center [898, 241] width 53 height 11
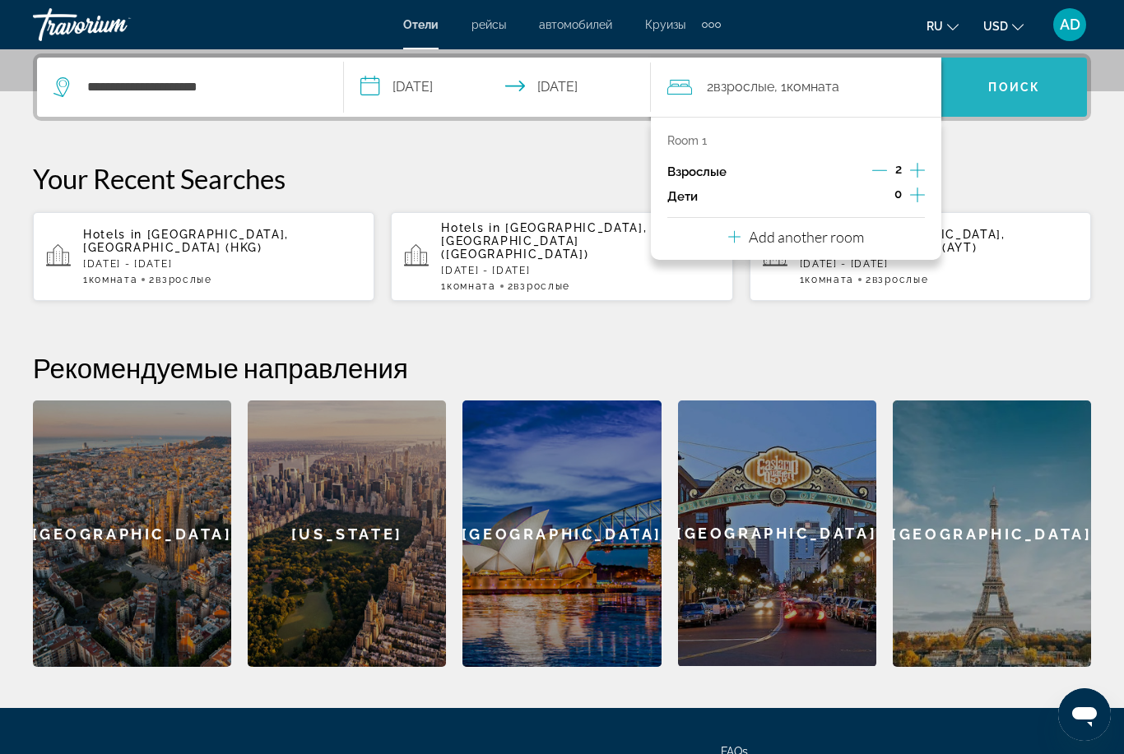
click at [977, 89] on span "Search" at bounding box center [1014, 86] width 146 height 39
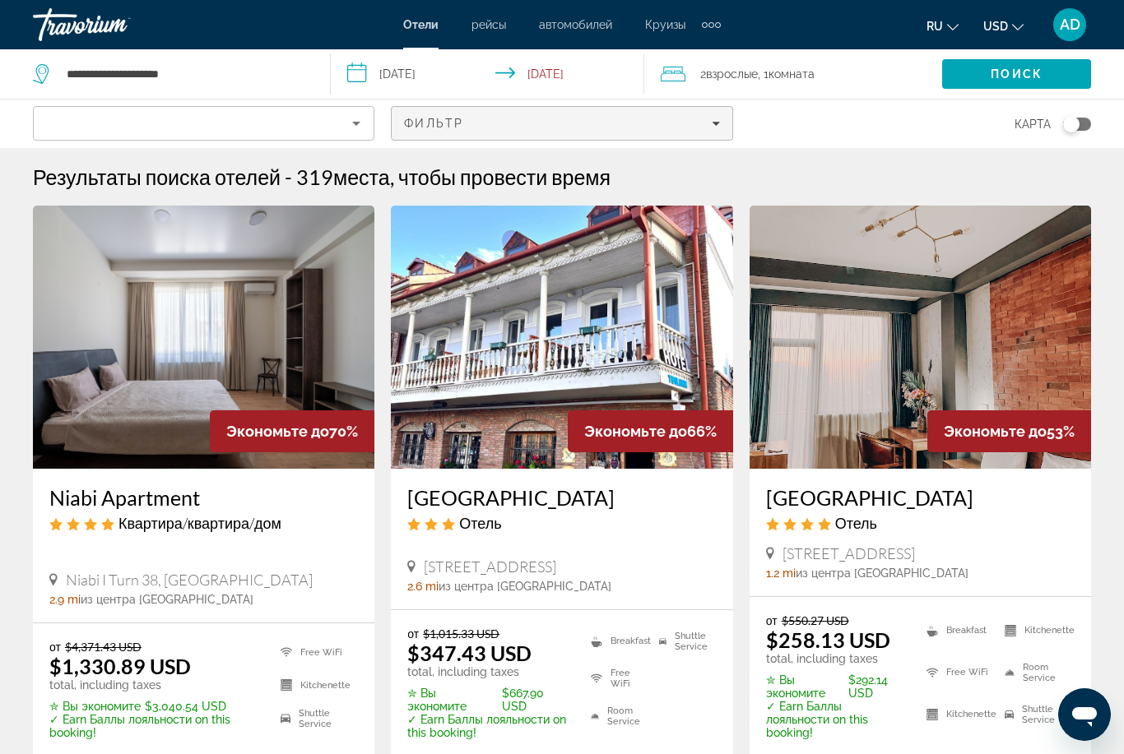
click at [492, 118] on div "Фильтр" at bounding box center [561, 123] width 315 height 13
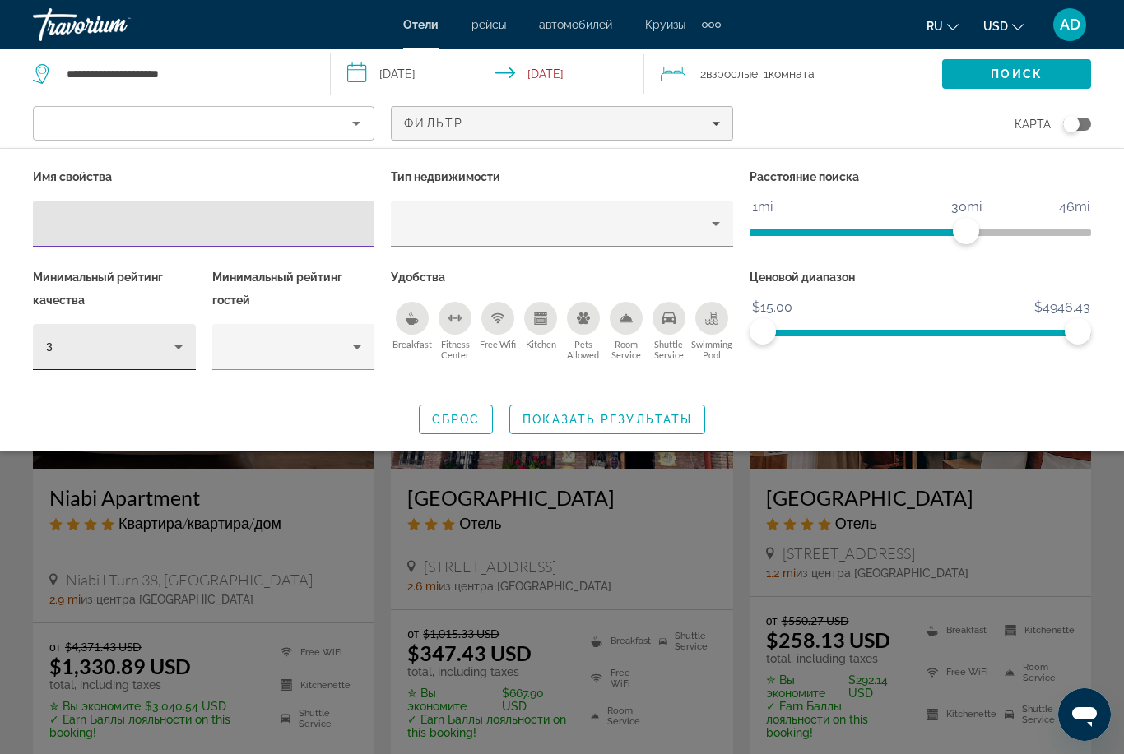
click at [162, 357] on div "3" at bounding box center [114, 347] width 137 height 46
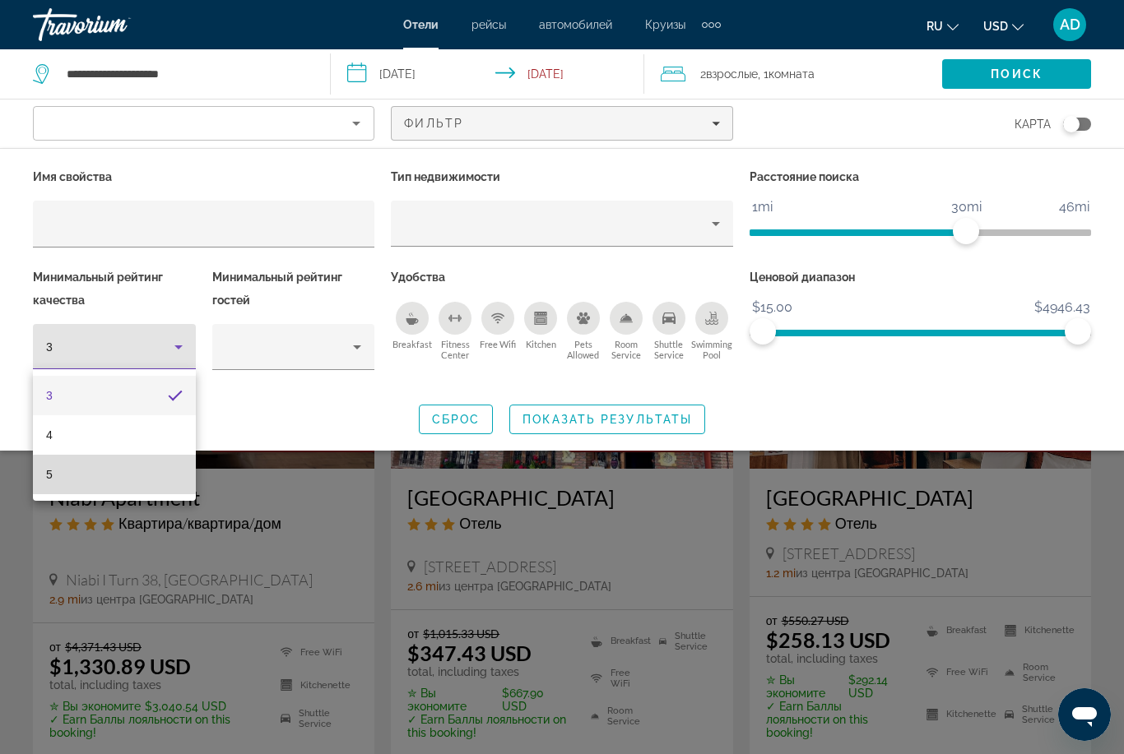
click at [150, 484] on mat-option "5" at bounding box center [114, 474] width 163 height 39
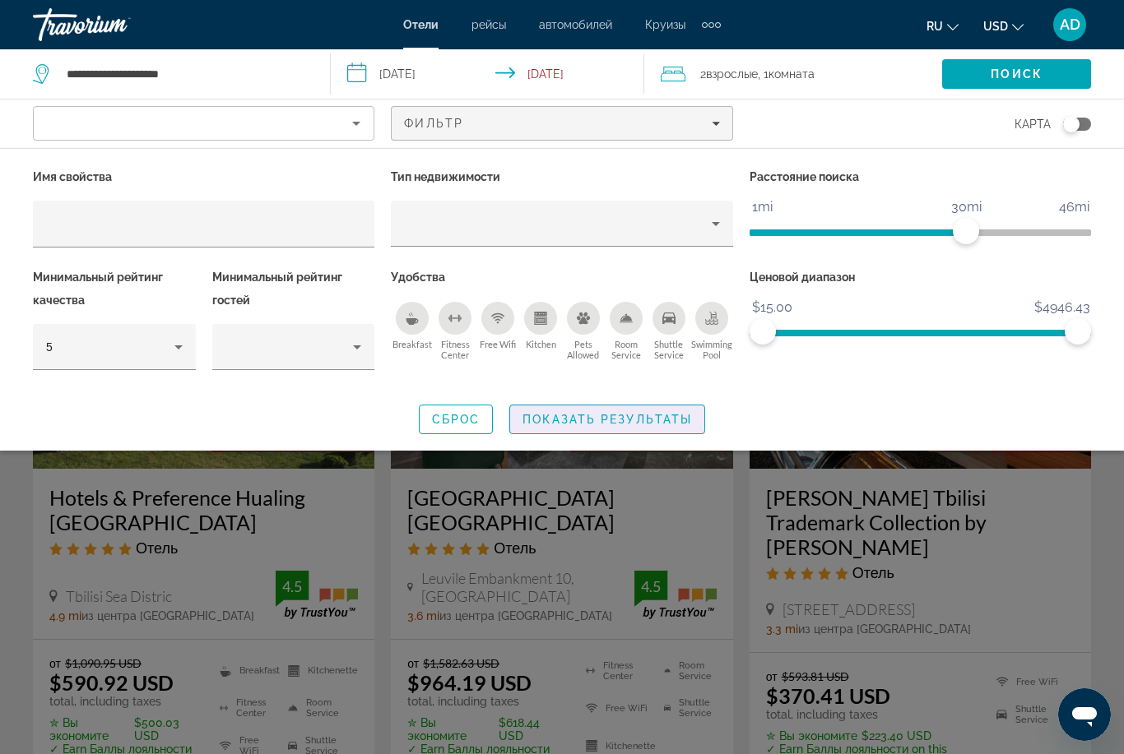
click at [554, 415] on span "Показать результаты" at bounding box center [606, 419] width 169 height 13
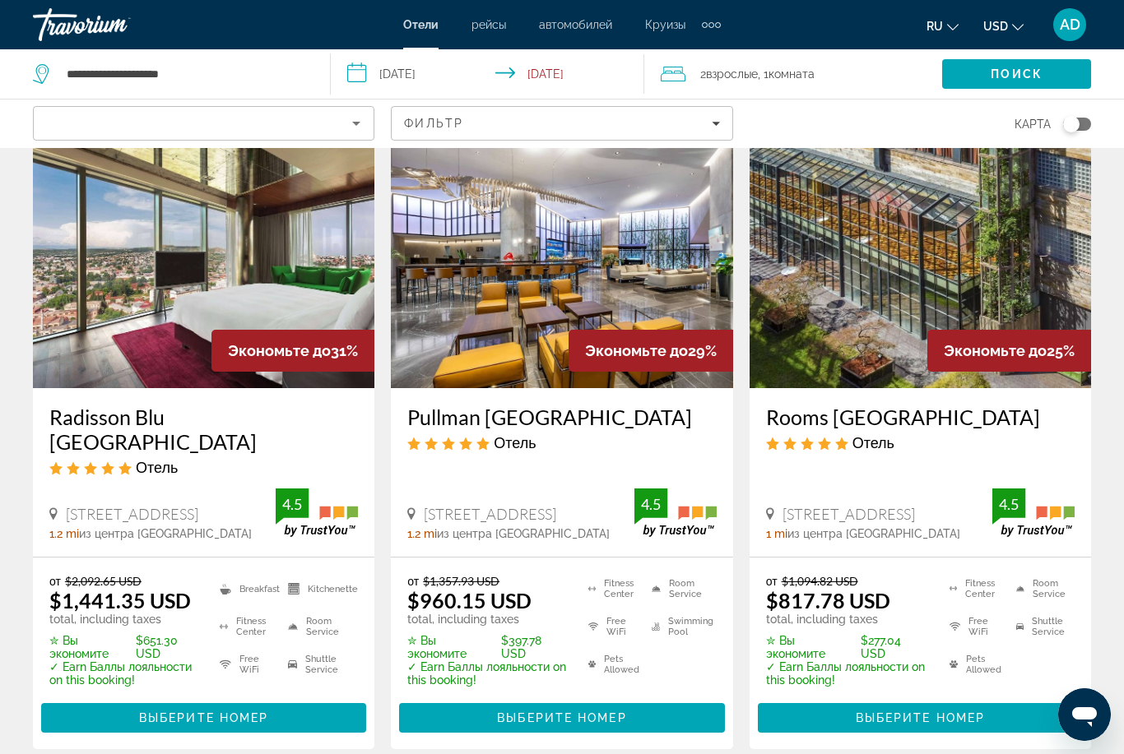
scroll to position [739, 0]
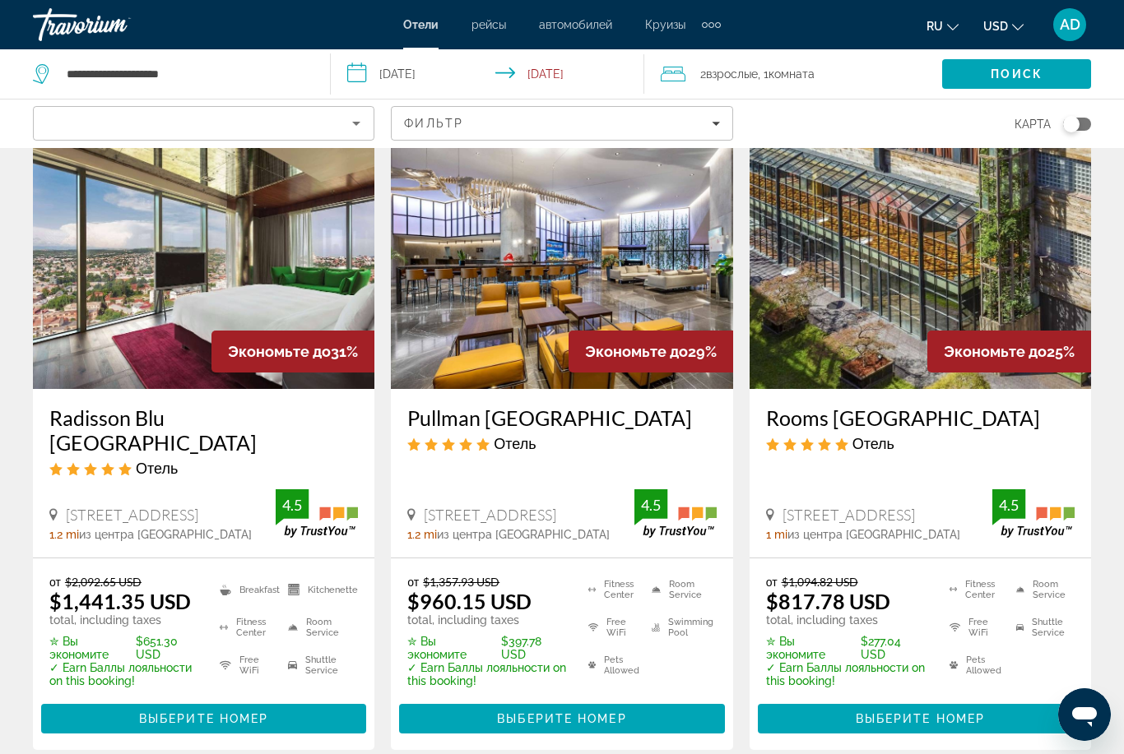
click at [719, 30] on div "Extra navigation items" at bounding box center [711, 24] width 19 height 25
click at [676, 56] on span "деятельность" at bounding box center [669, 55] width 75 height 13
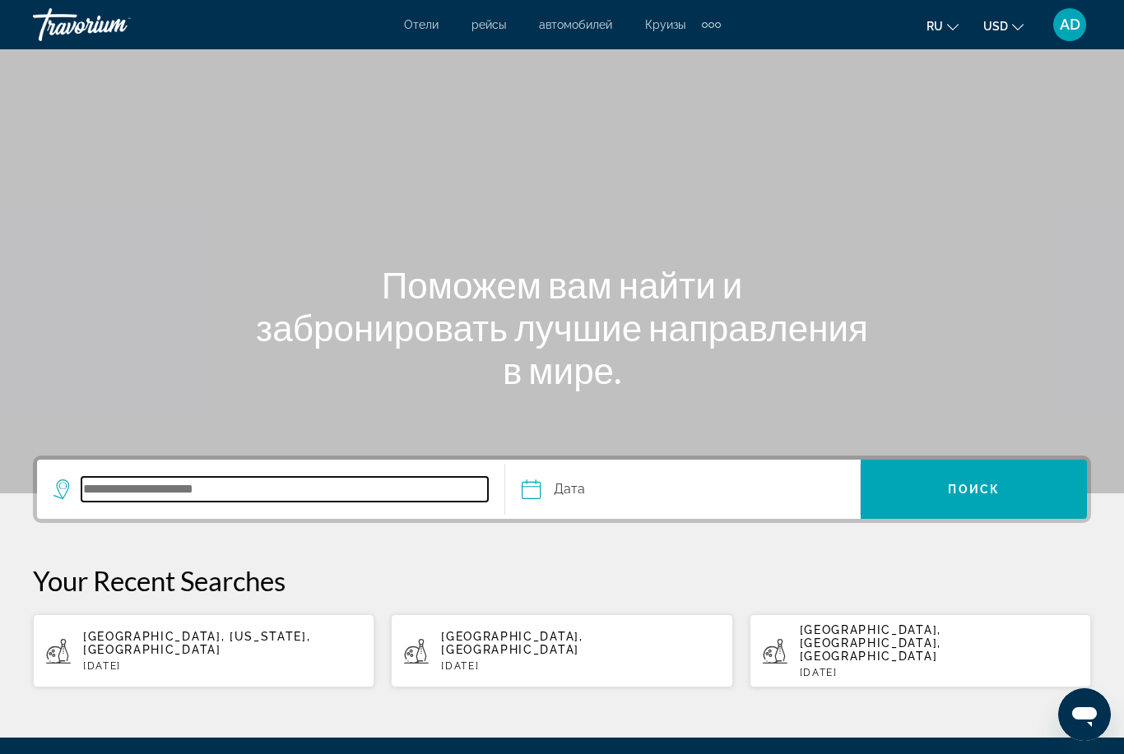
click at [282, 487] on input "Search destination" at bounding box center [284, 489] width 406 height 25
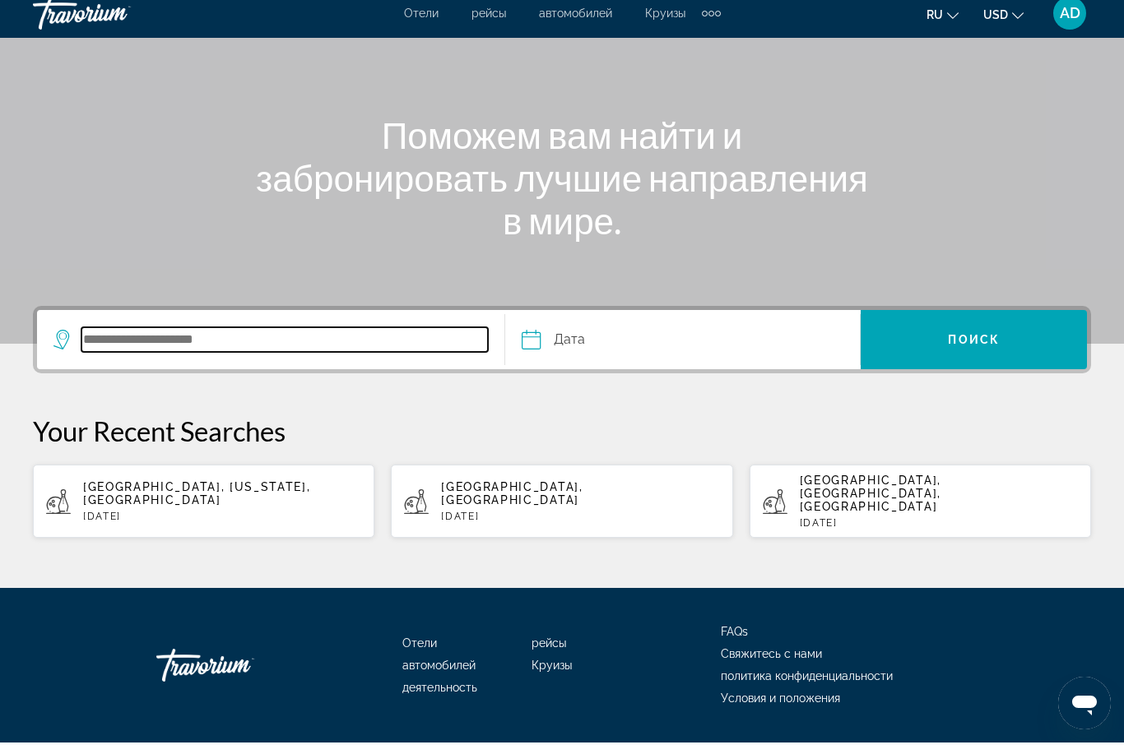
scroll to position [157, 0]
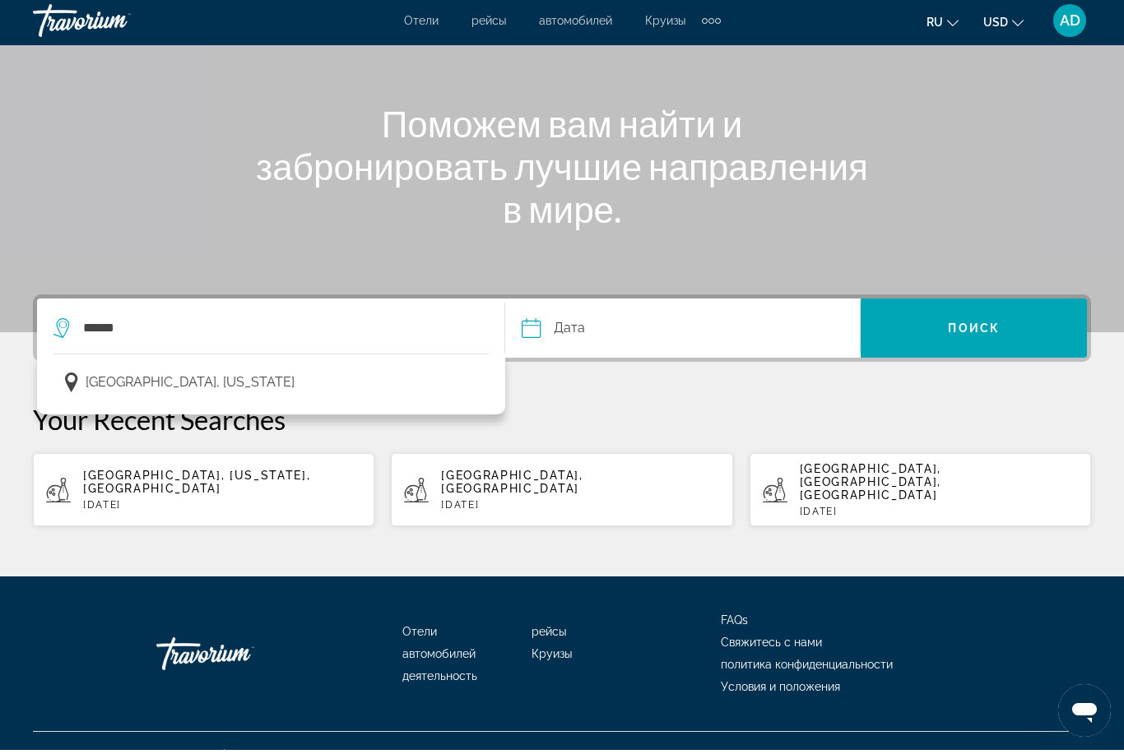
drag, startPoint x: 282, startPoint y: 489, endPoint x: -1, endPoint y: -162, distance: 709.5
click at [0, 0] on html "Перейти к основному содержанию Отели рейсы автомобилей Круизы деятельность Отел…" at bounding box center [562, 220] width 1124 height 754
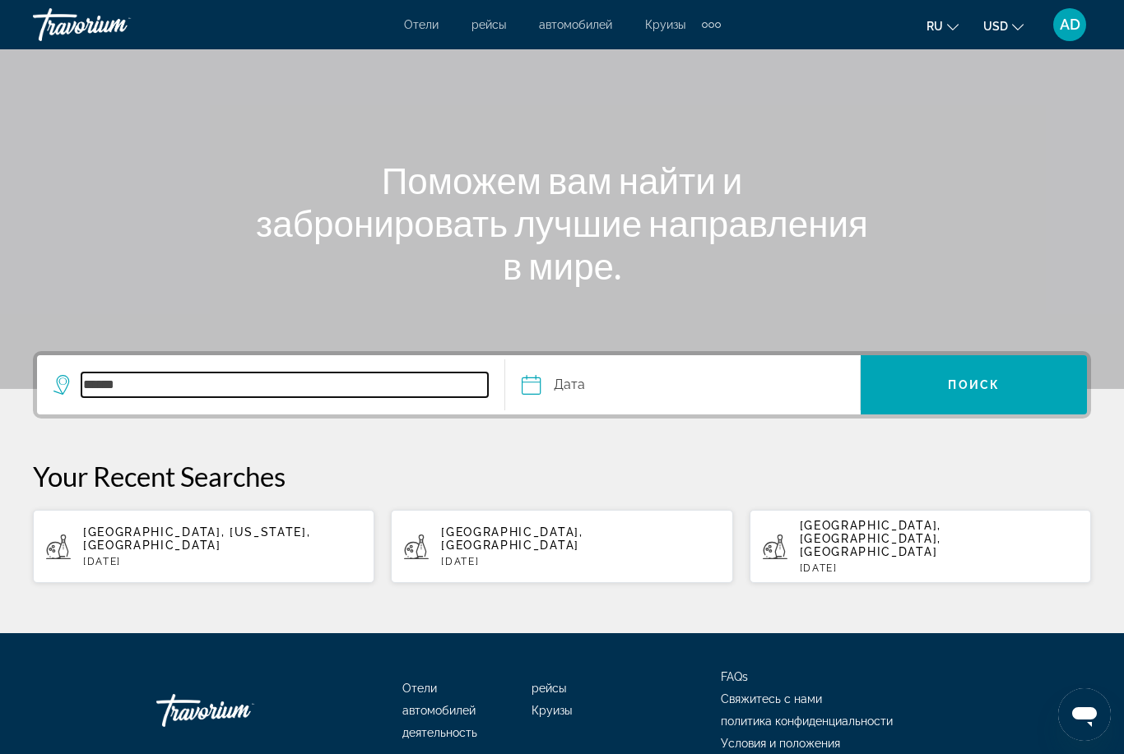
drag, startPoint x: 130, startPoint y: 387, endPoint x: 130, endPoint y: 327, distance: 60.0
click at [130, 387] on input "******" at bounding box center [284, 385] width 406 height 25
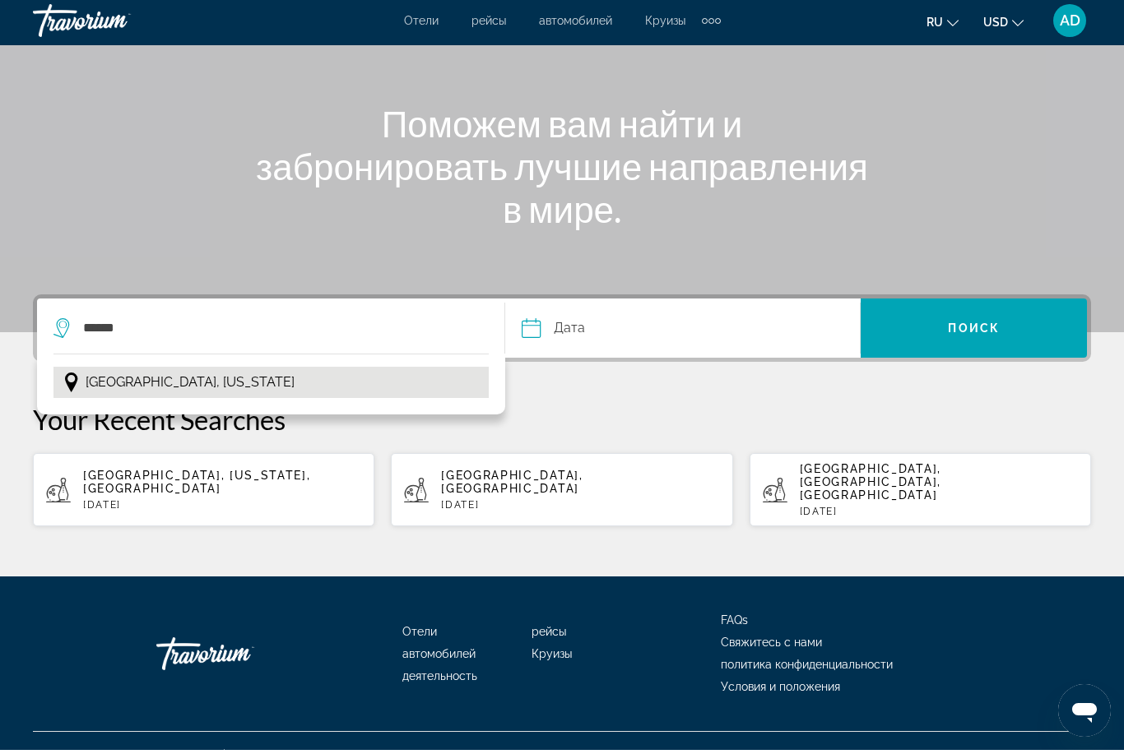
click at [118, 386] on span "[GEOGRAPHIC_DATA], [US_STATE]" at bounding box center [190, 386] width 209 height 23
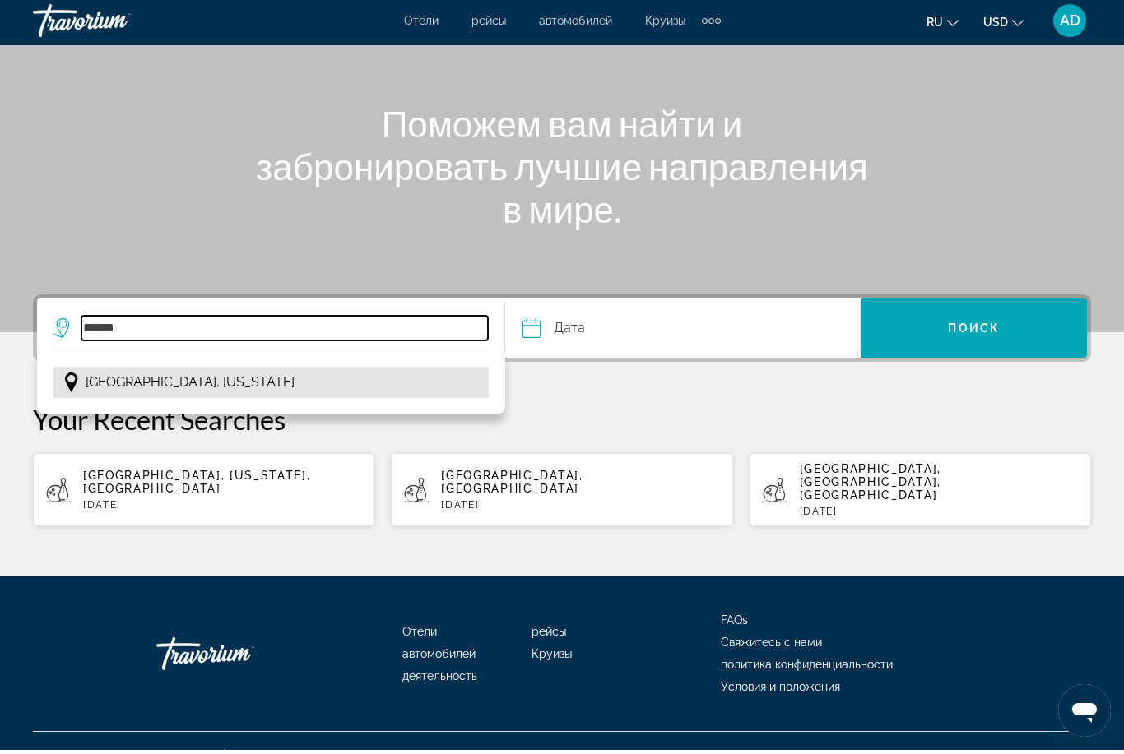
type input "**********"
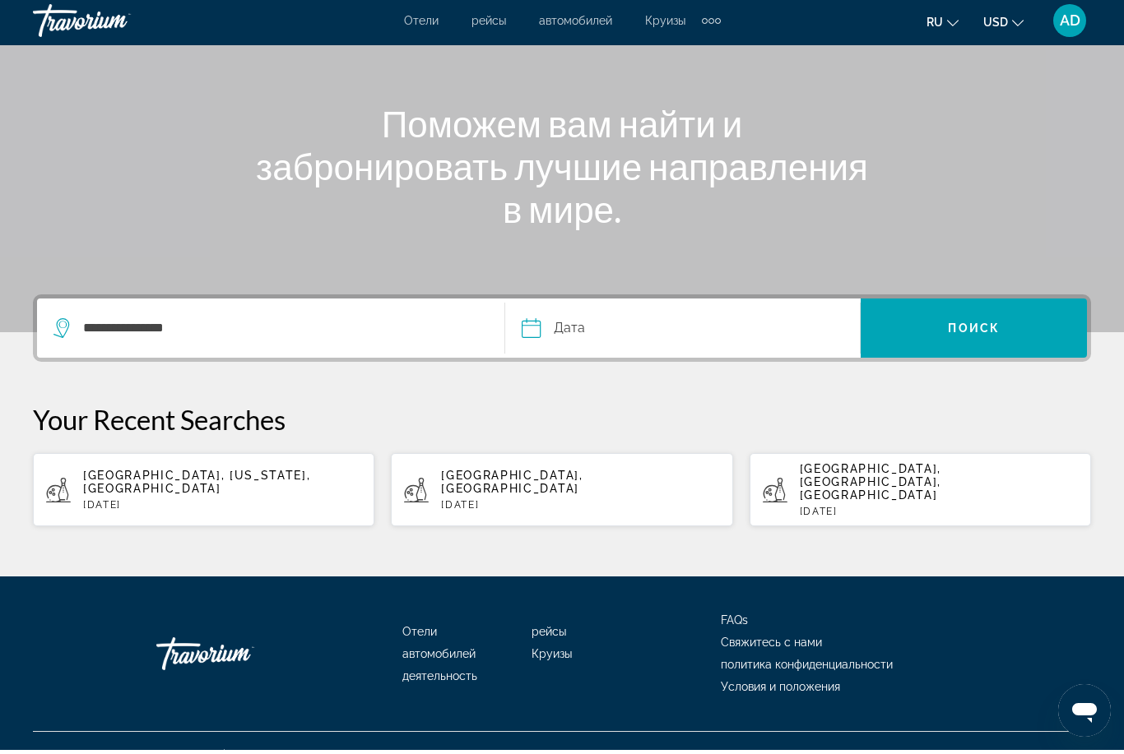
click at [669, 317] on input "Date" at bounding box center [605, 335] width 176 height 64
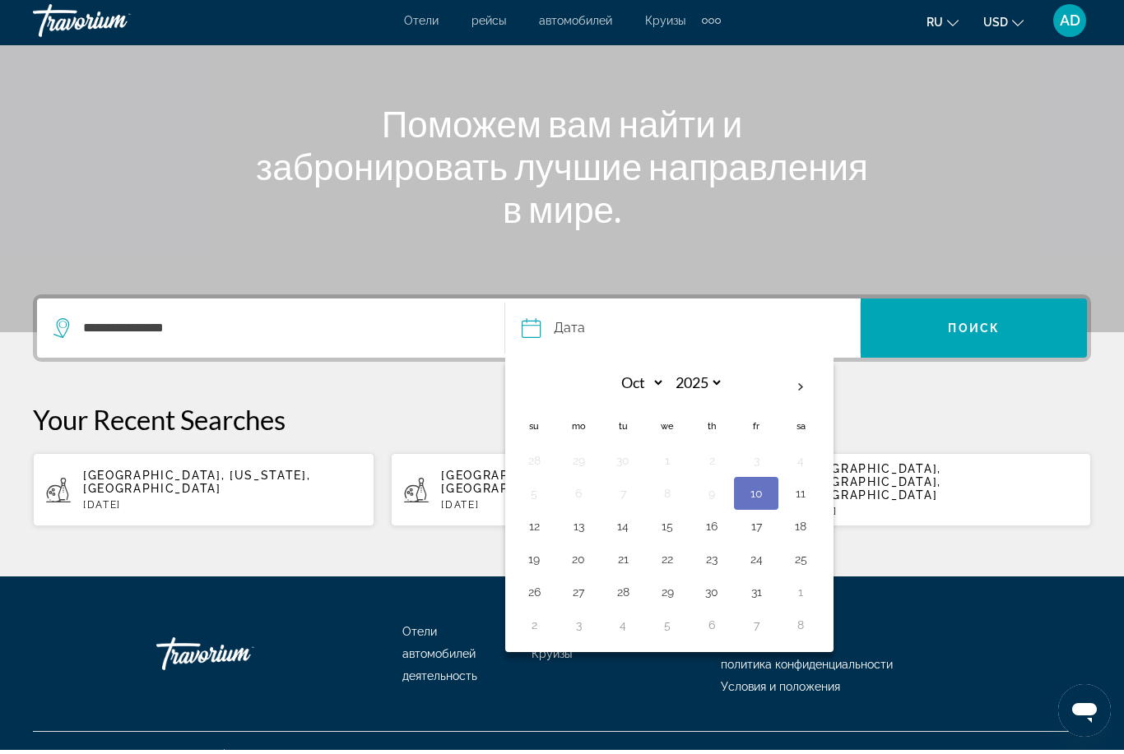
scroll to position [104, 0]
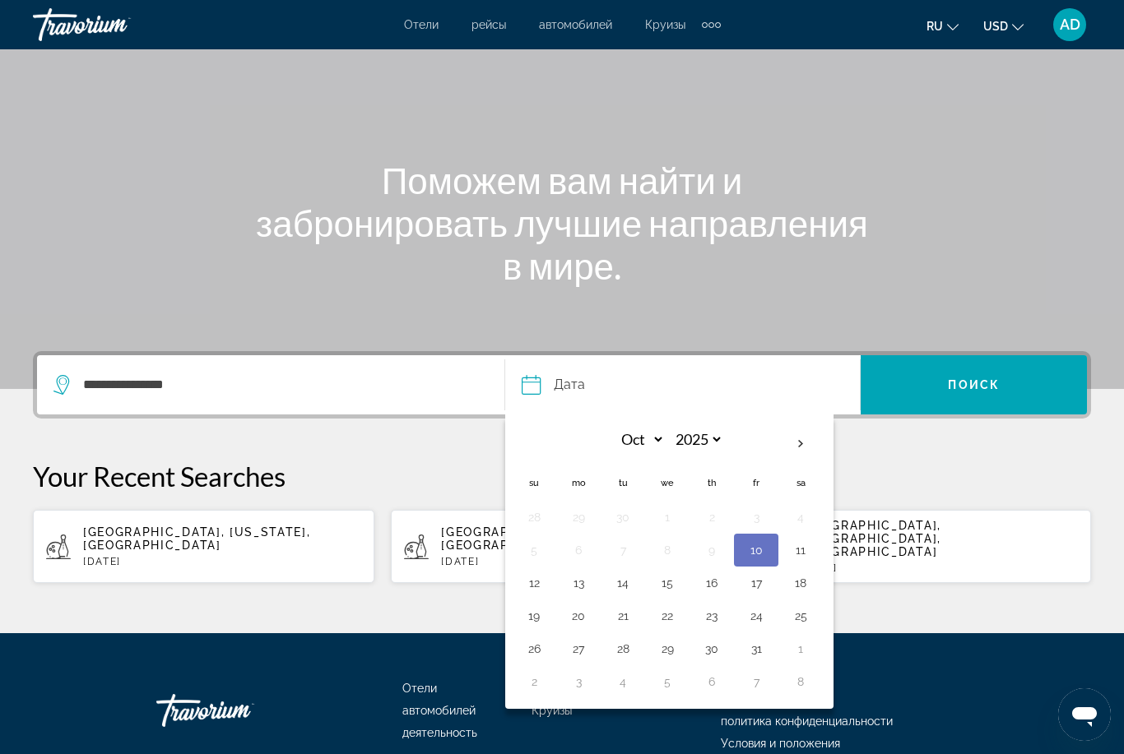
click at [538, 650] on button "26" at bounding box center [534, 648] width 26 height 23
type input "**********"
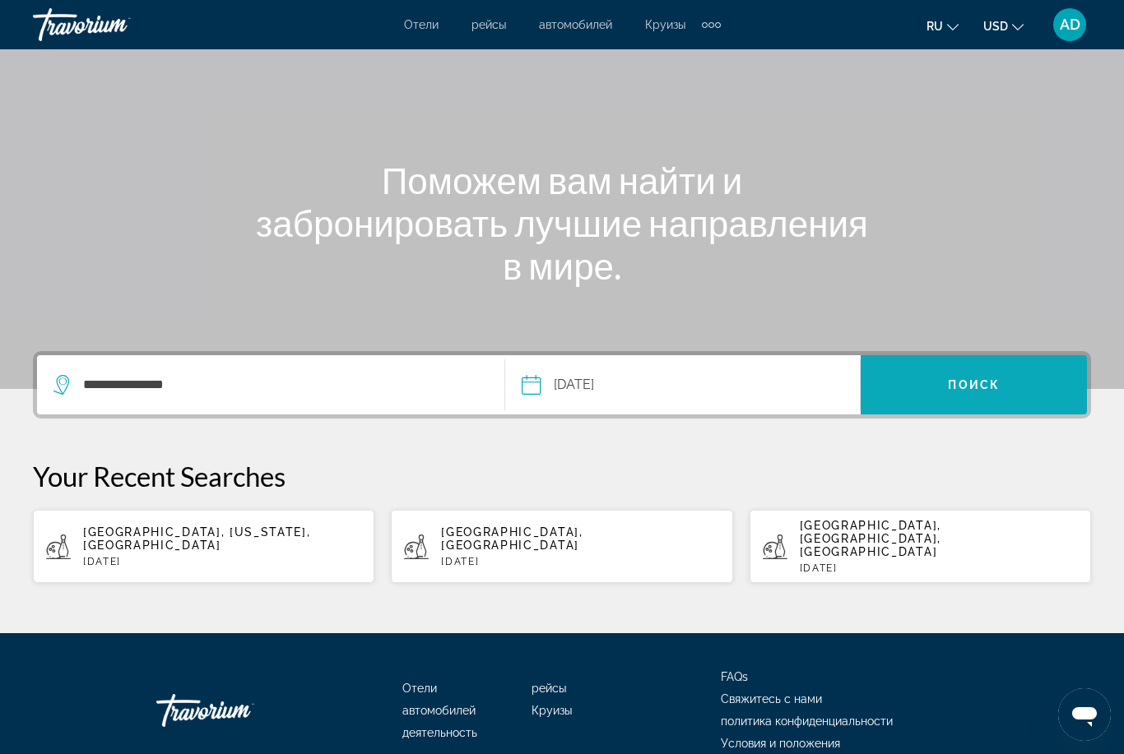
click at [900, 373] on span "Search" at bounding box center [973, 384] width 226 height 39
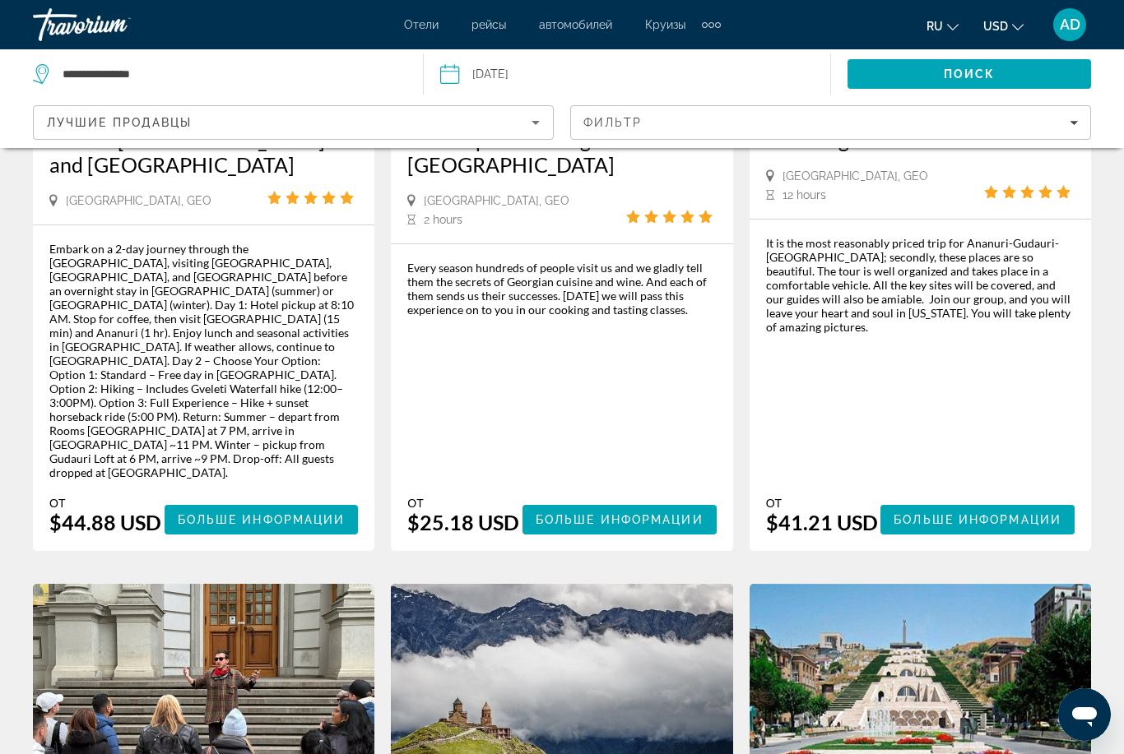
scroll to position [2065, 0]
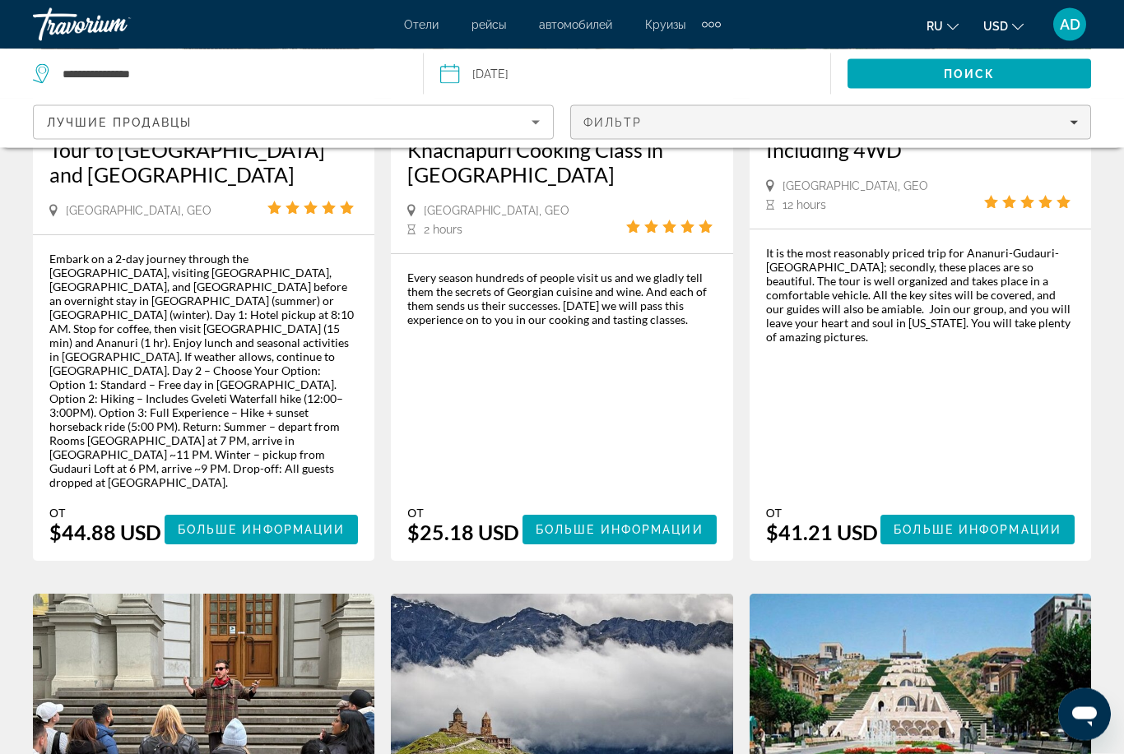
click at [757, 130] on span "Filters" at bounding box center [830, 122] width 519 height 39
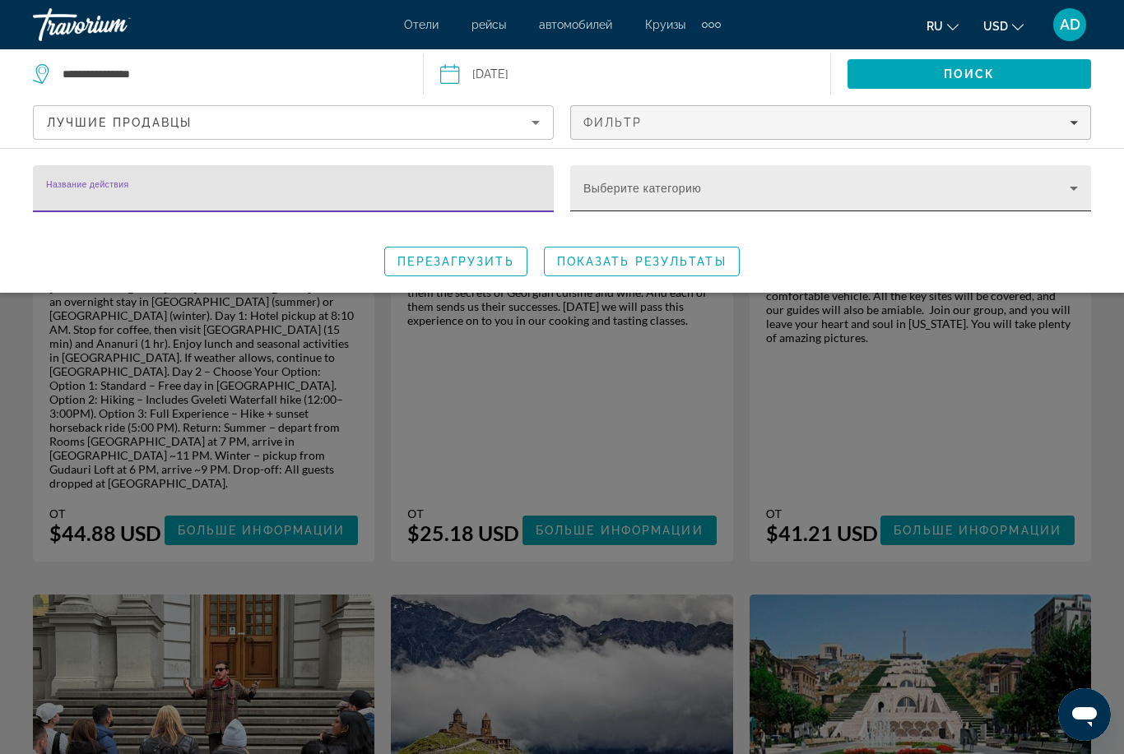
click at [659, 192] on span "Search widget" at bounding box center [826, 195] width 486 height 20
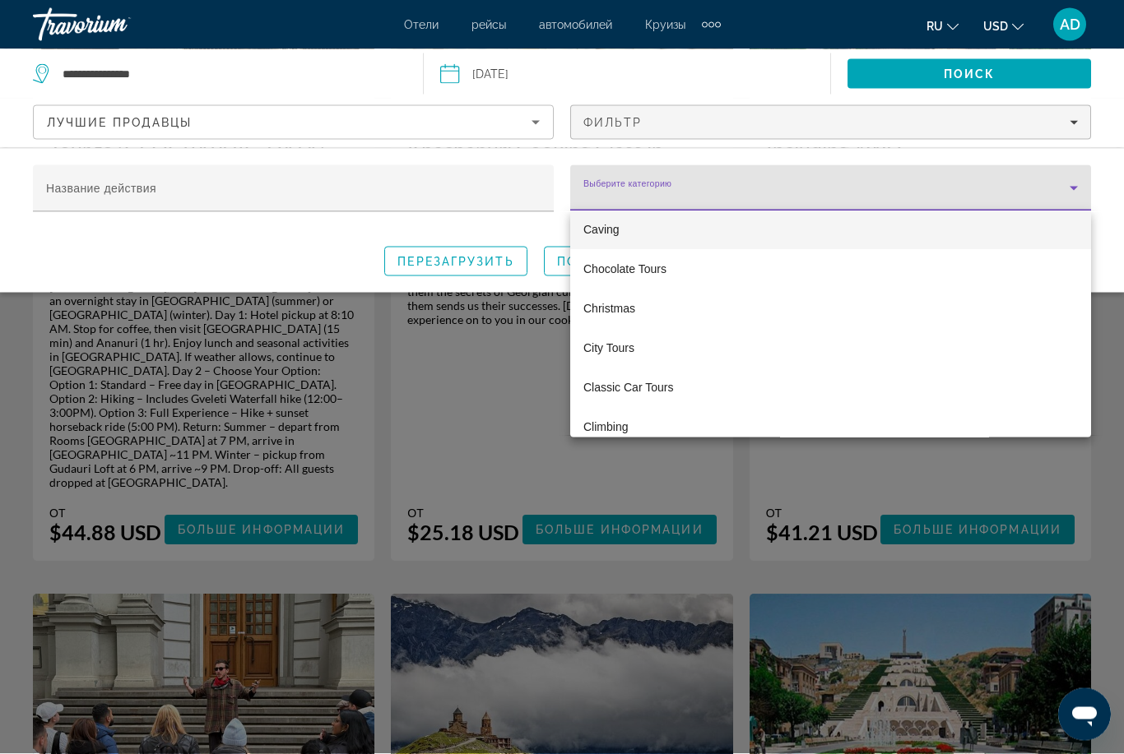
scroll to position [798, 0]
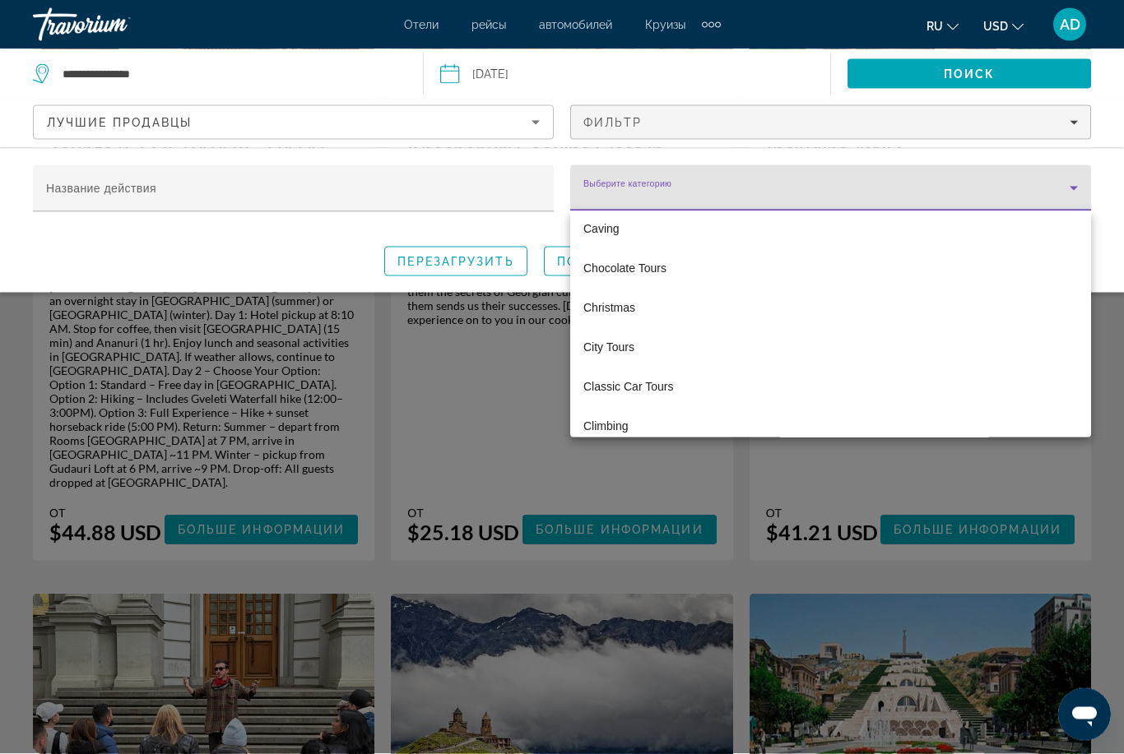
click at [486, 344] on div at bounding box center [562, 377] width 1124 height 754
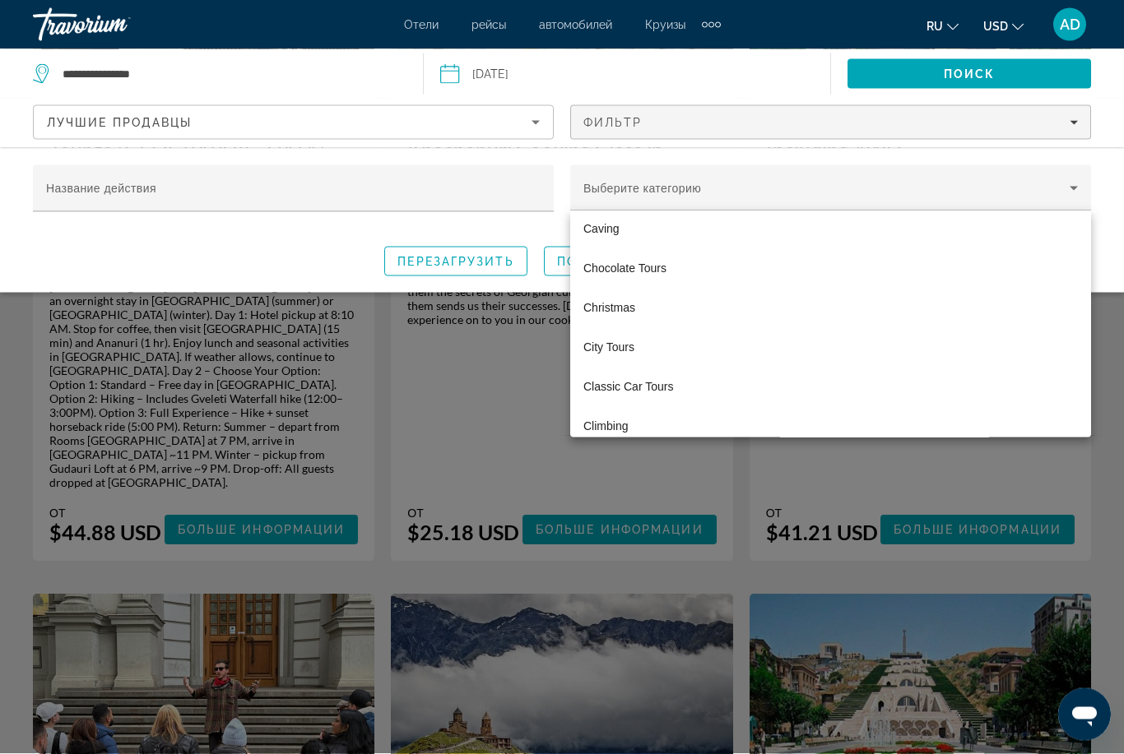
scroll to position [2066, 0]
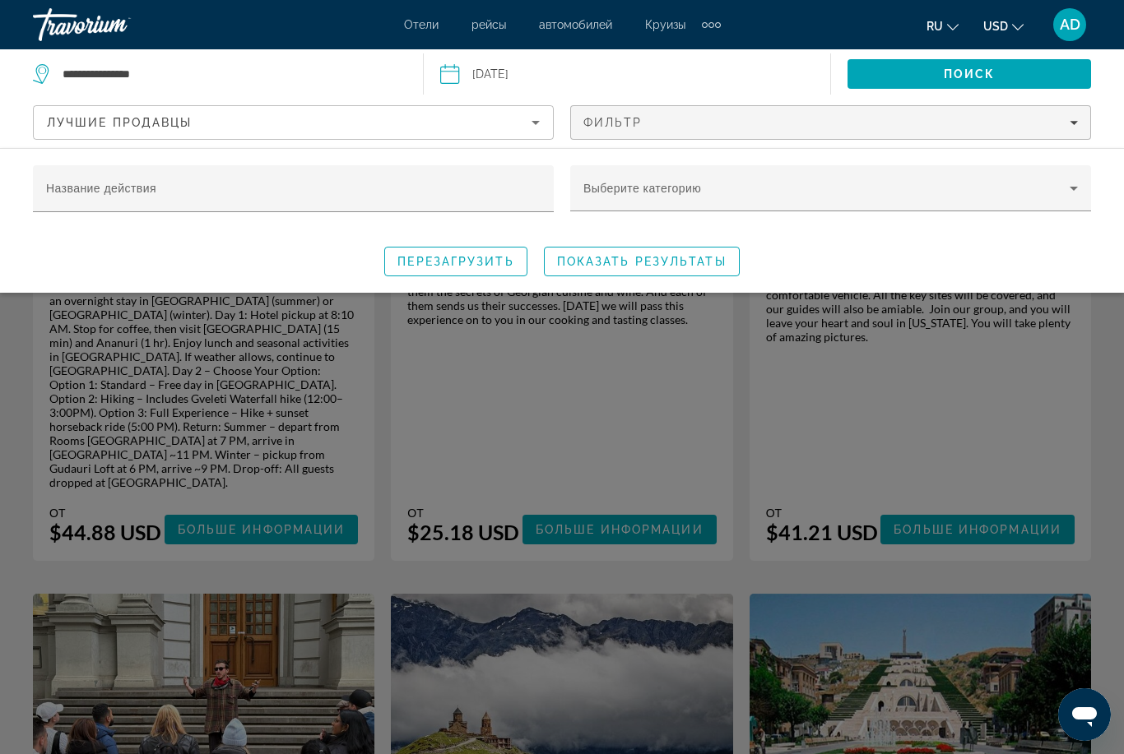
click at [486, 345] on div "Search widget" at bounding box center [562, 497] width 1124 height 516
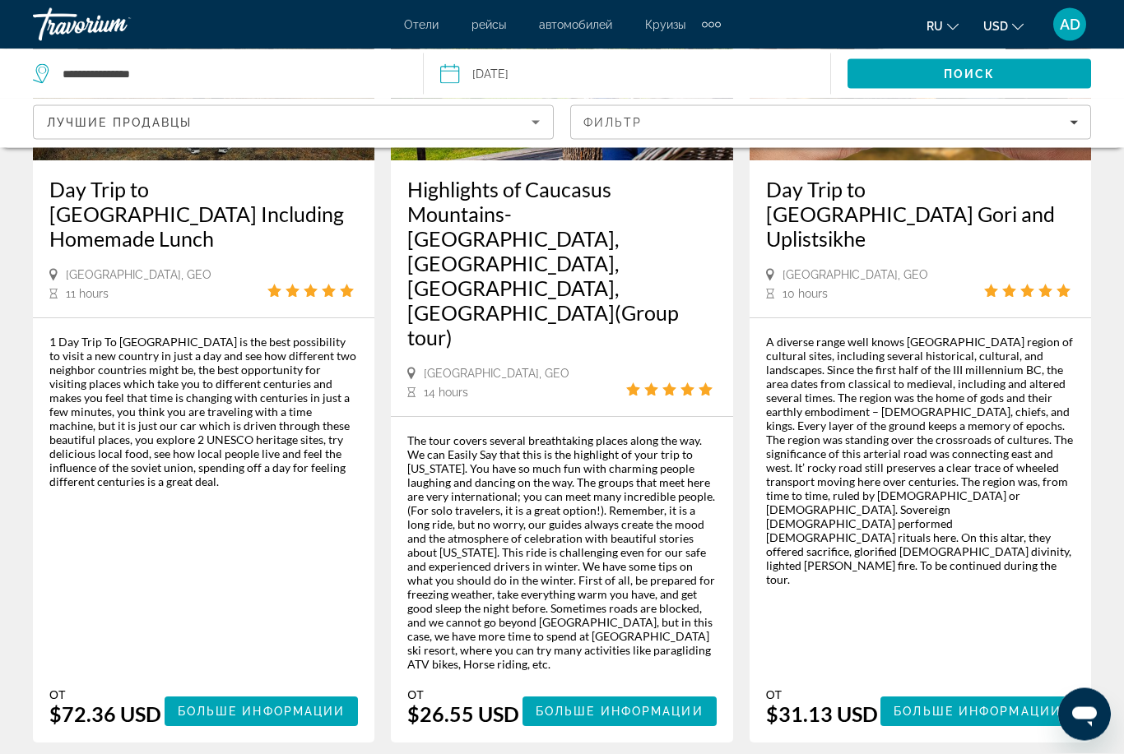
scroll to position [308, 0]
click at [939, 692] on span "Main content" at bounding box center [977, 711] width 194 height 39
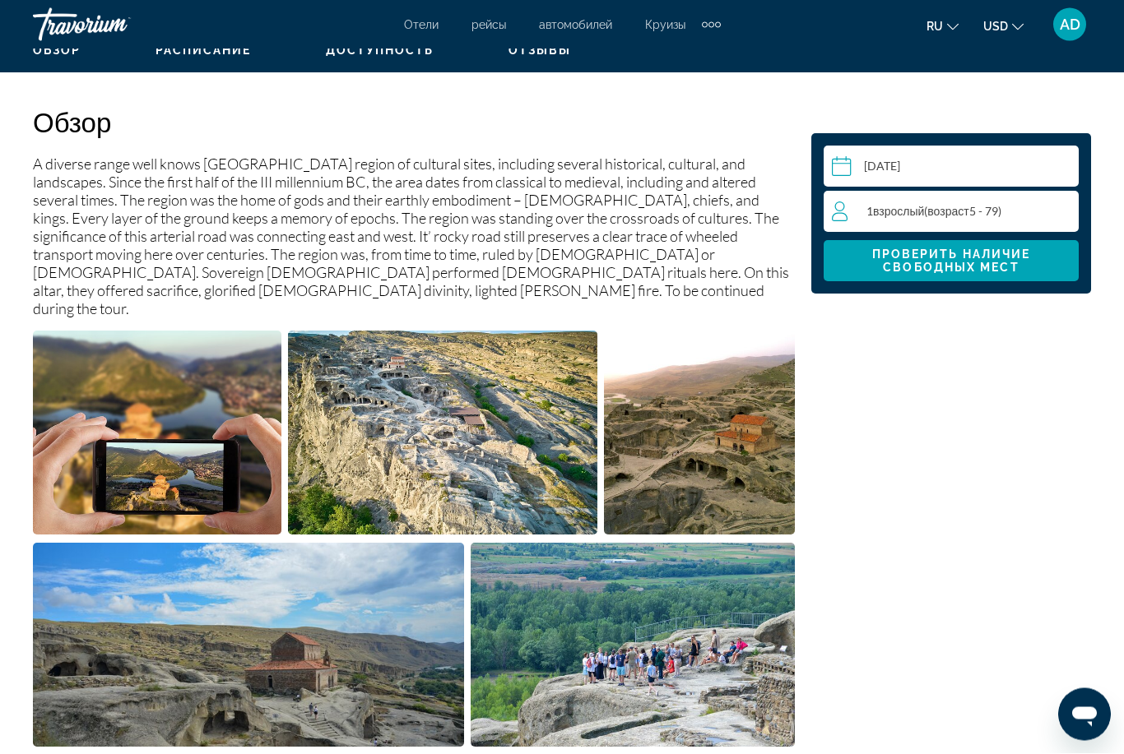
scroll to position [842, 0]
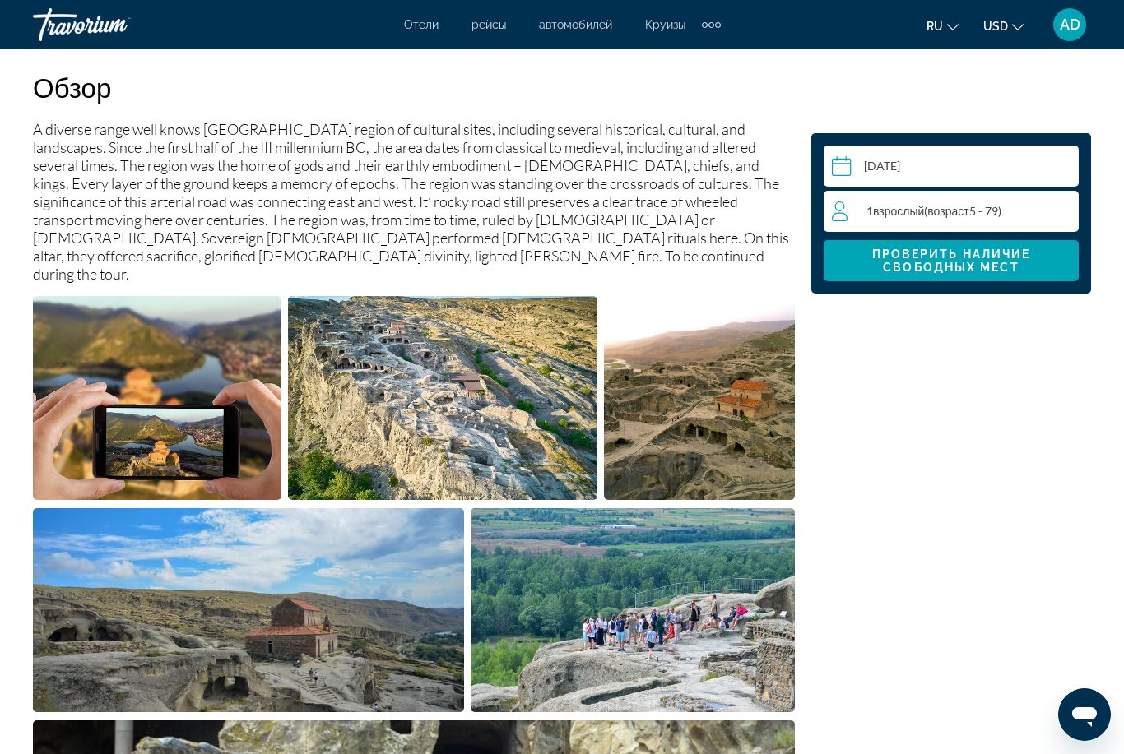
click at [959, 215] on span "возраст" at bounding box center [947, 211] width 41 height 14
click at [1065, 216] on icon "Increment adults" at bounding box center [1061, 211] width 15 height 20
click at [1060, 210] on icon "Increment adults" at bounding box center [1061, 210] width 15 height 15
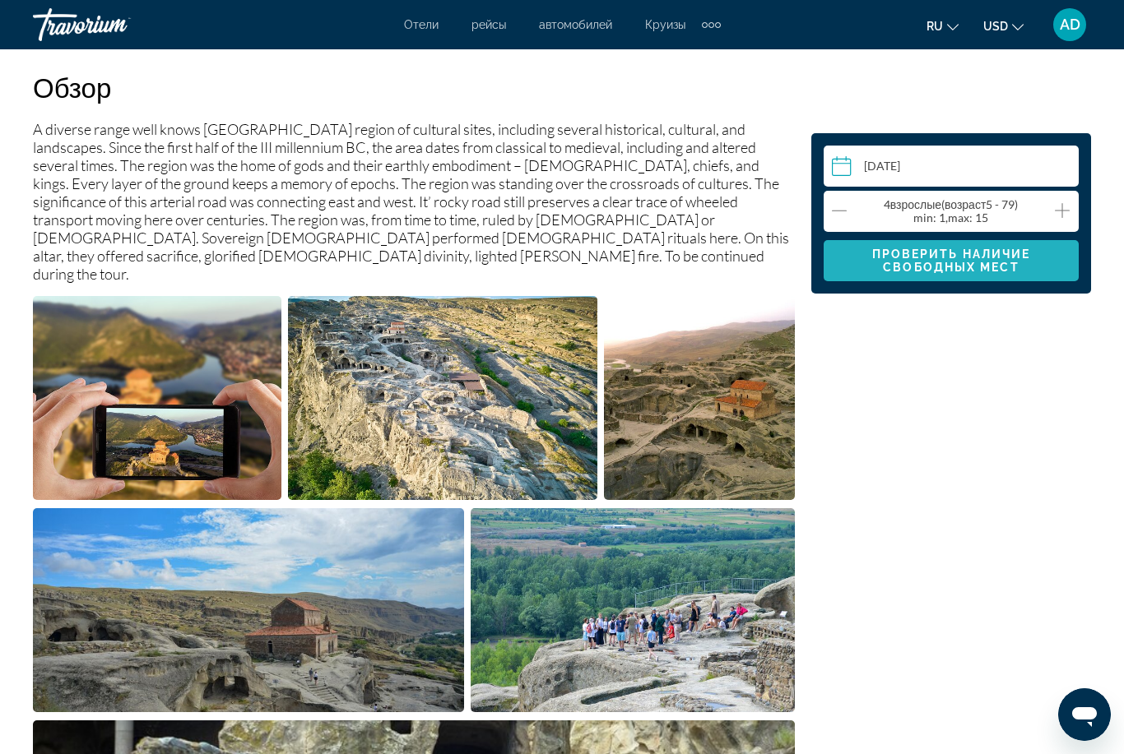
click at [952, 274] on span "Проверить наличие свободных мест" at bounding box center [951, 261] width 159 height 26
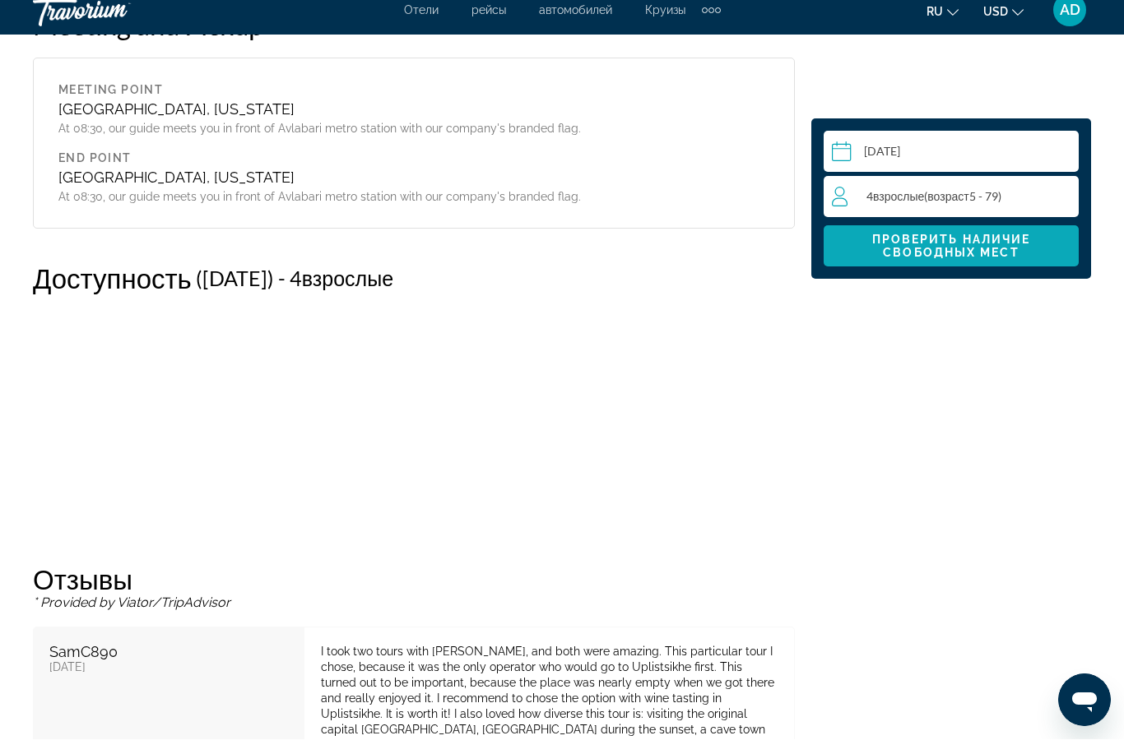
scroll to position [3474, 0]
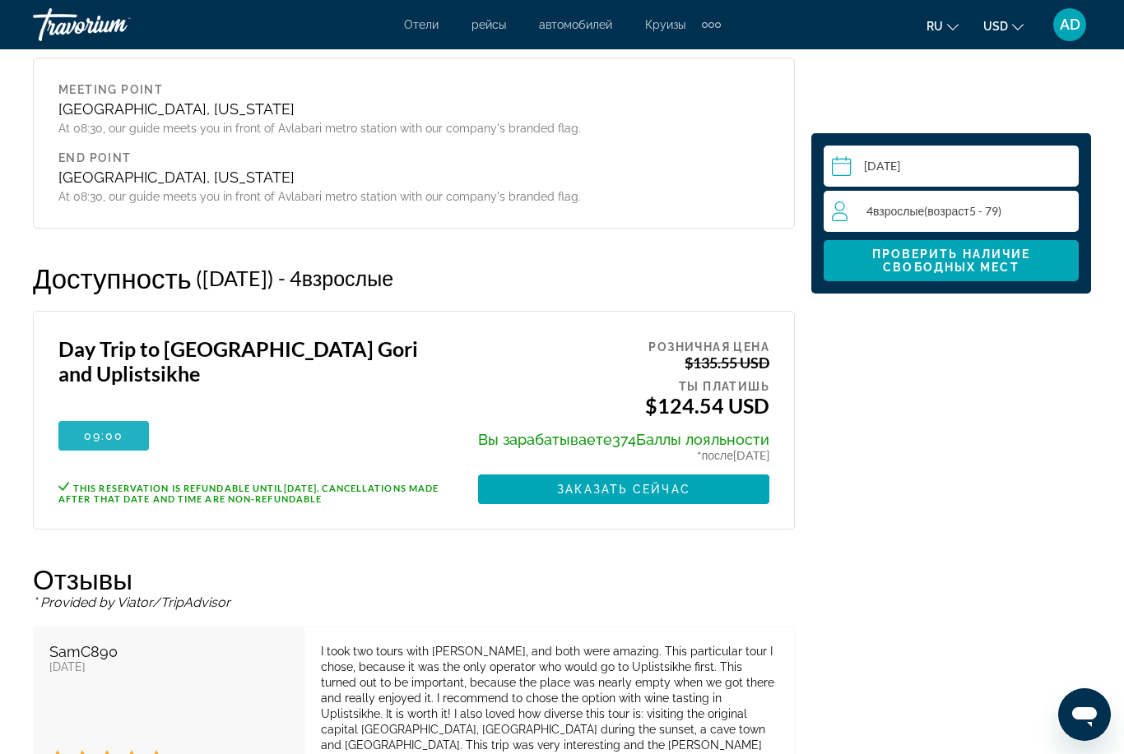
click at [100, 429] on span "09:00" at bounding box center [104, 435] width 40 height 13
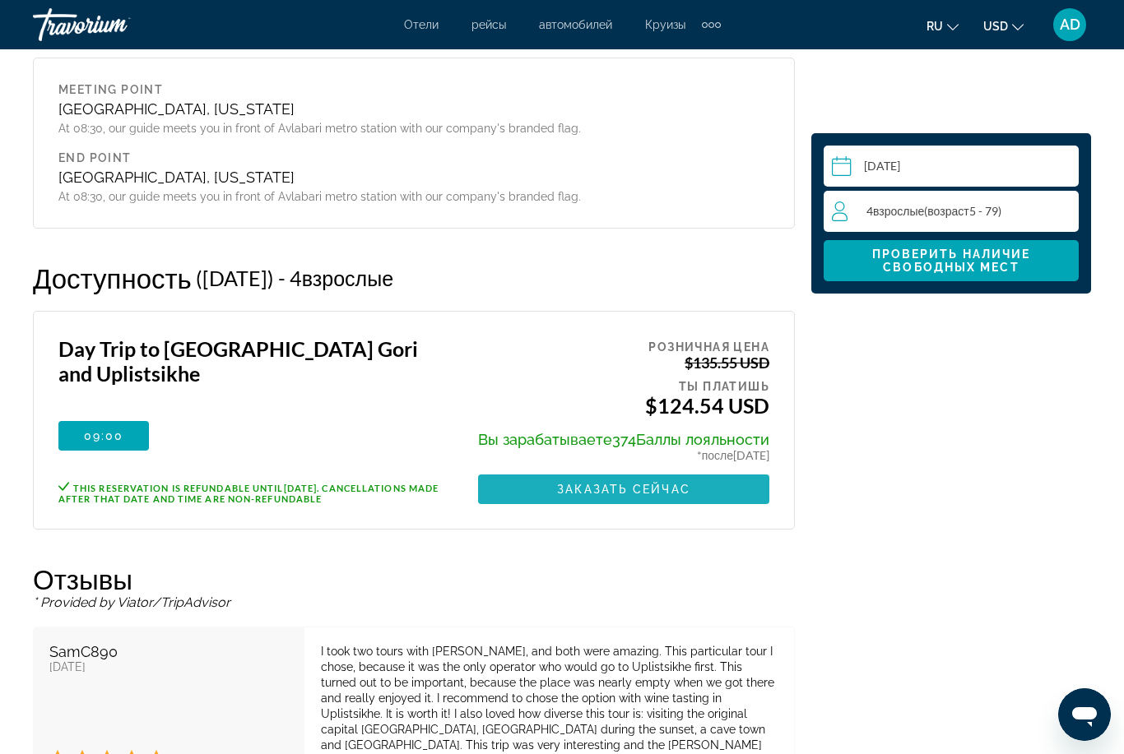
click at [544, 470] on span "Main content" at bounding box center [623, 489] width 291 height 39
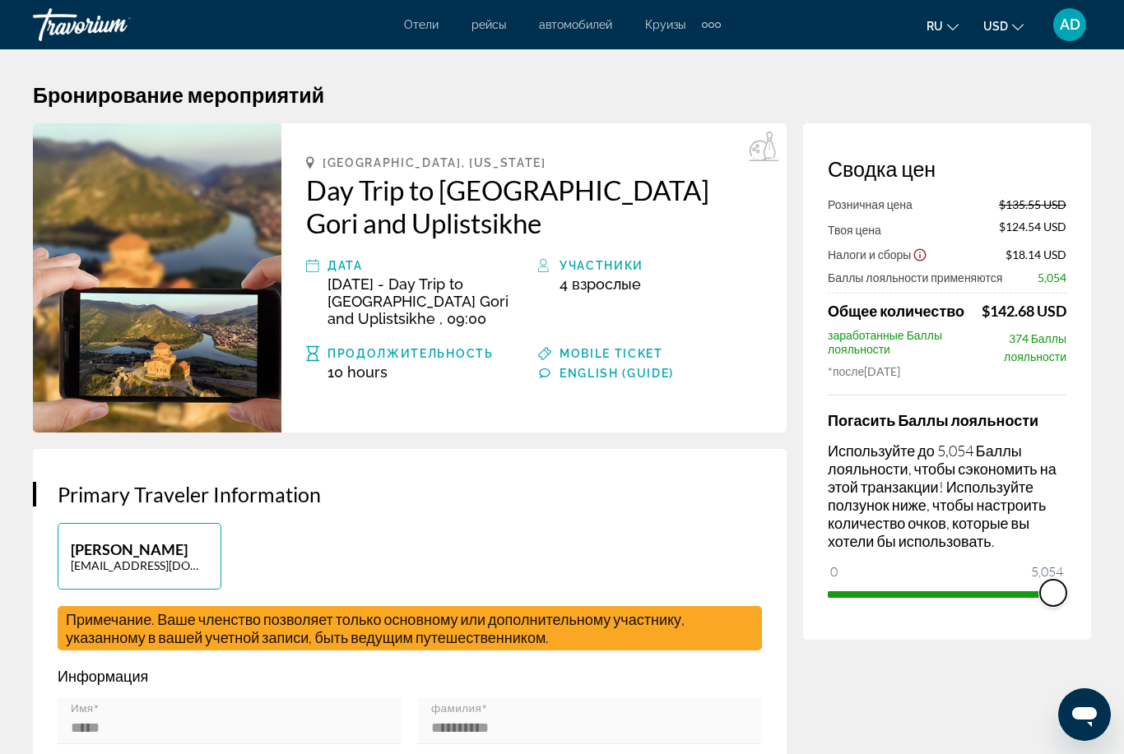
drag, startPoint x: 843, startPoint y: 571, endPoint x: 1123, endPoint y: 552, distance: 280.3
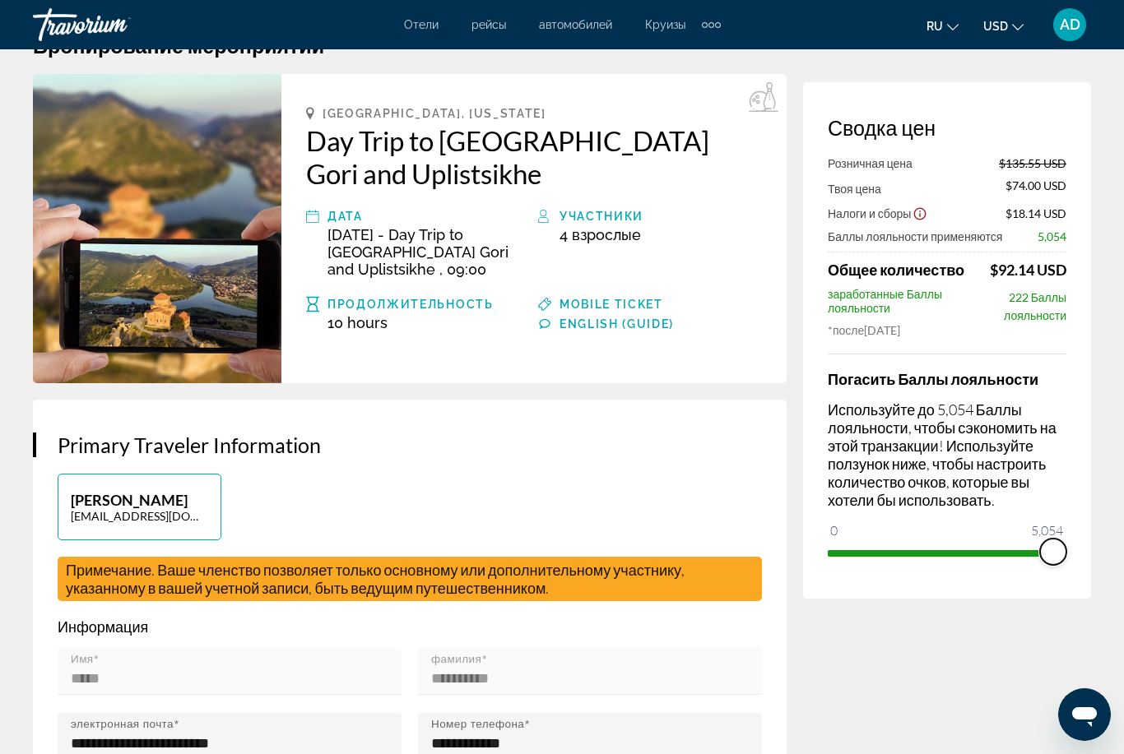
scroll to position [53, 0]
